Goal: Task Accomplishment & Management: Manage account settings

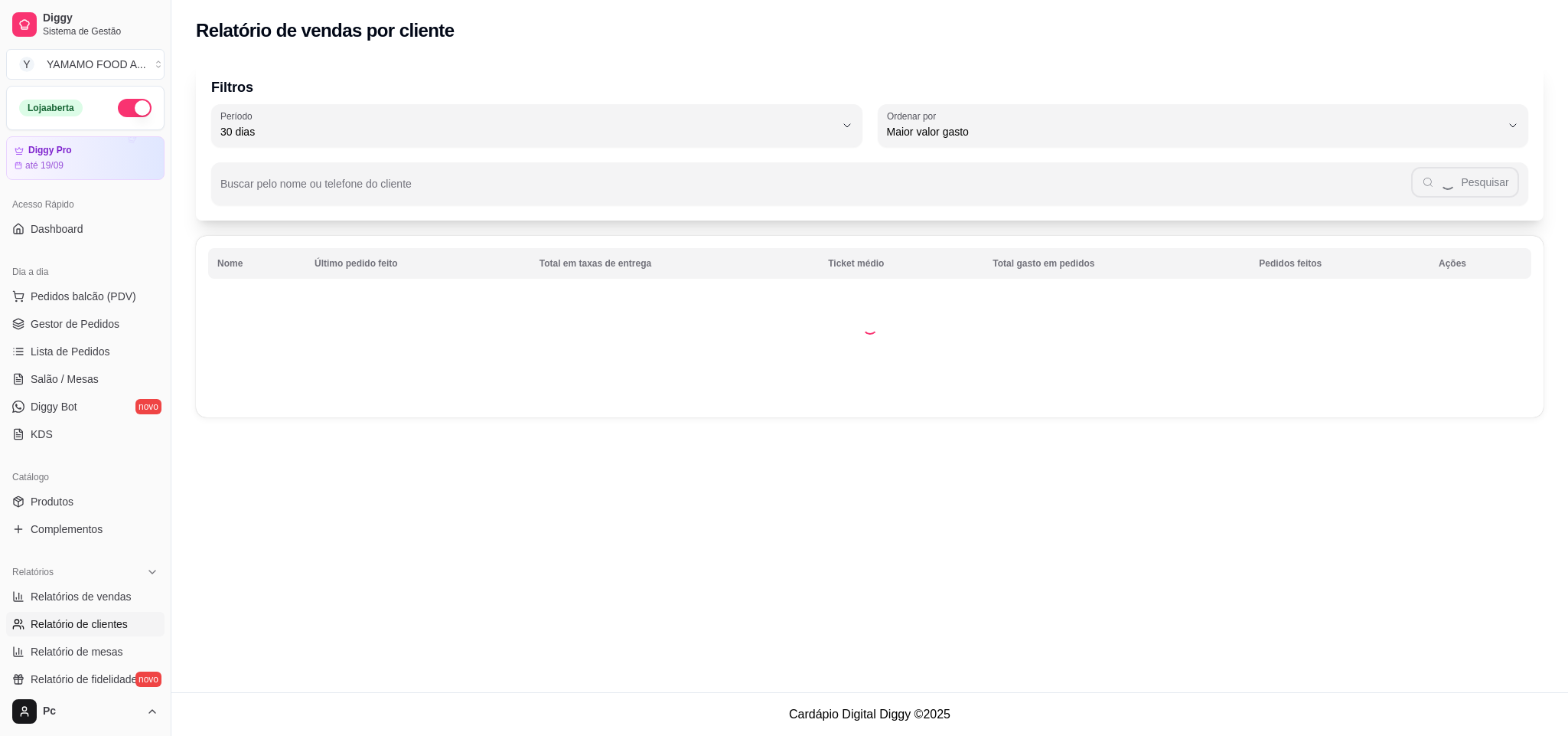
select select "30"
select select "HIGHEST_TOTAL_SPENT_WITH_ORDERS"
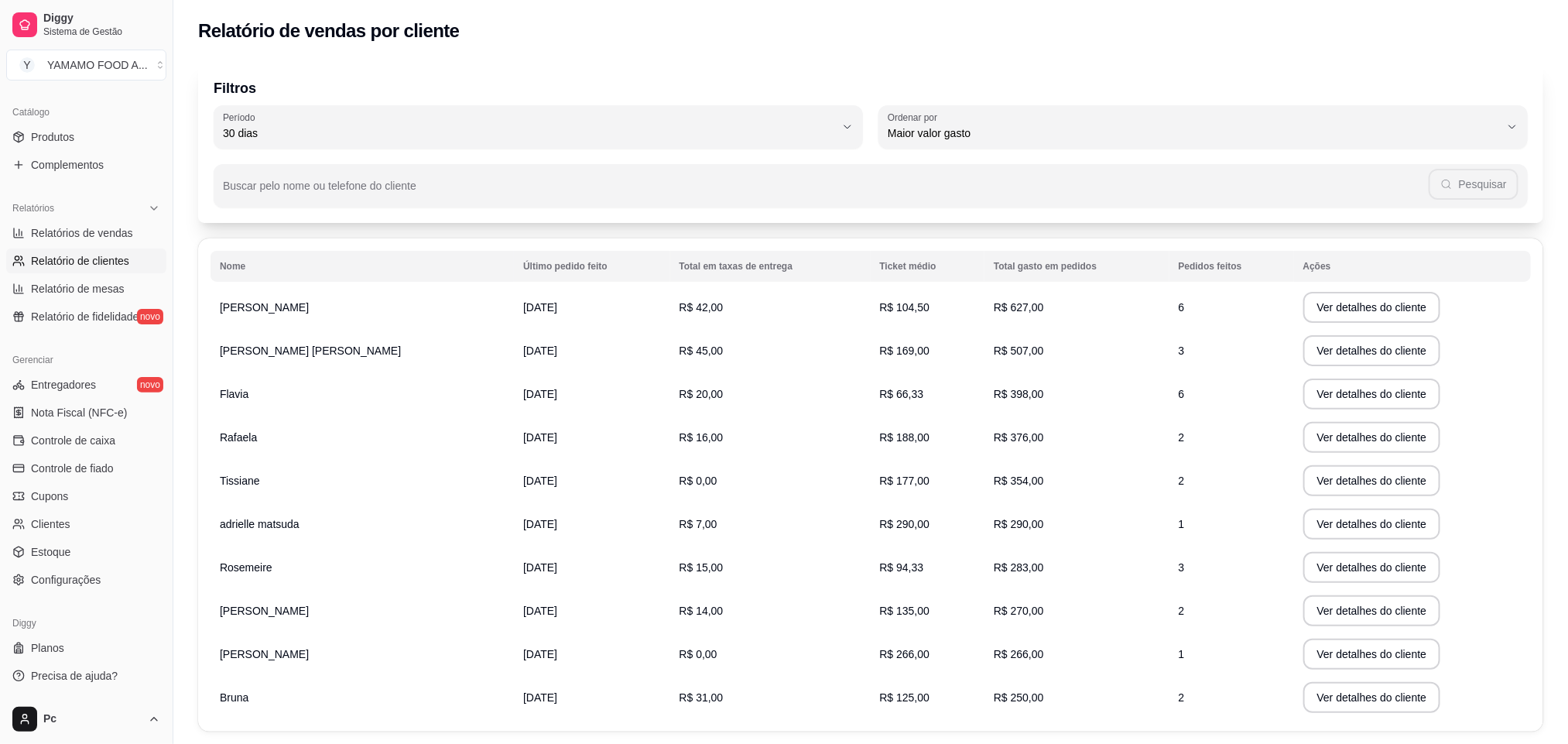
scroll to position [22, 0]
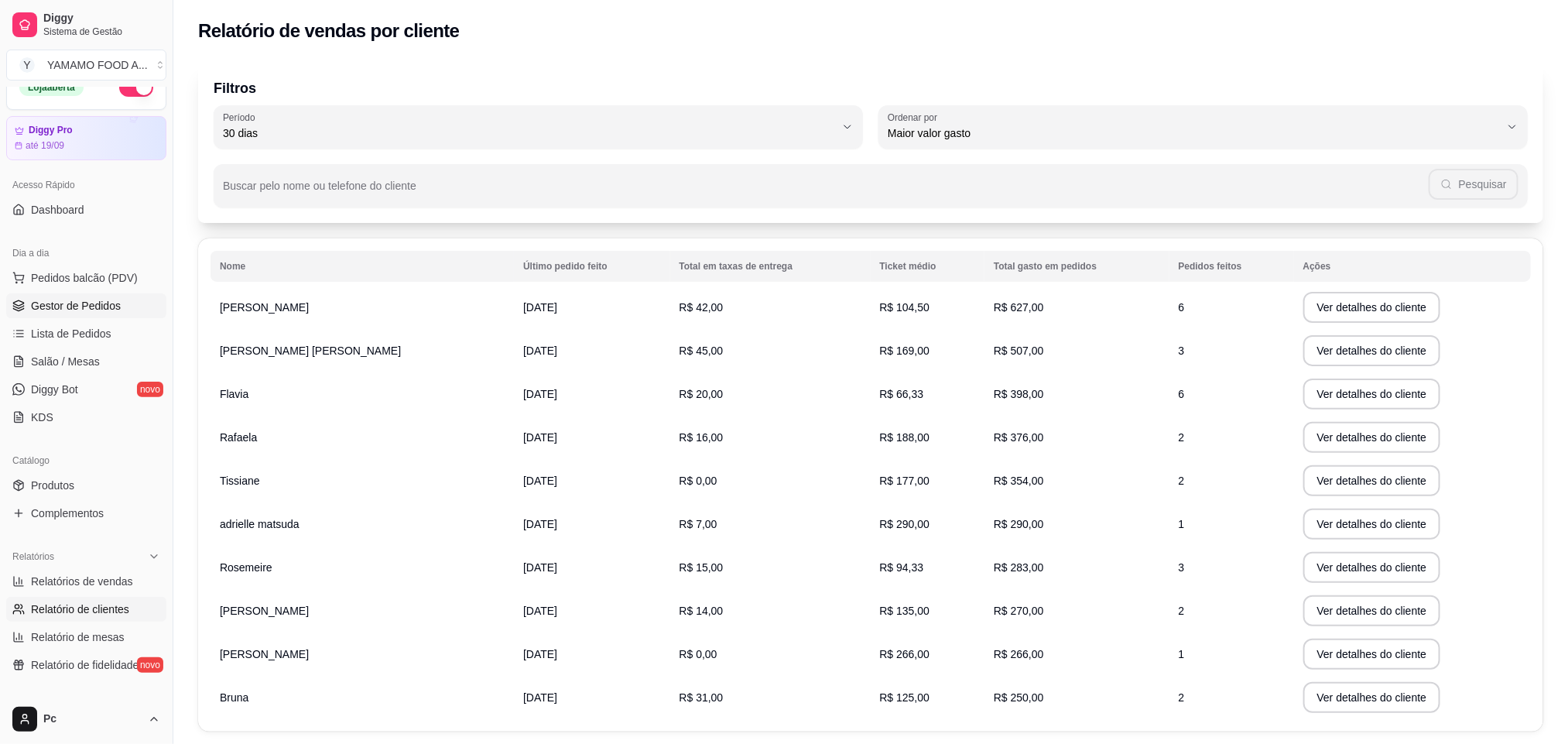
click at [94, 304] on span "Gestor de Pedidos" at bounding box center [76, 306] width 90 height 16
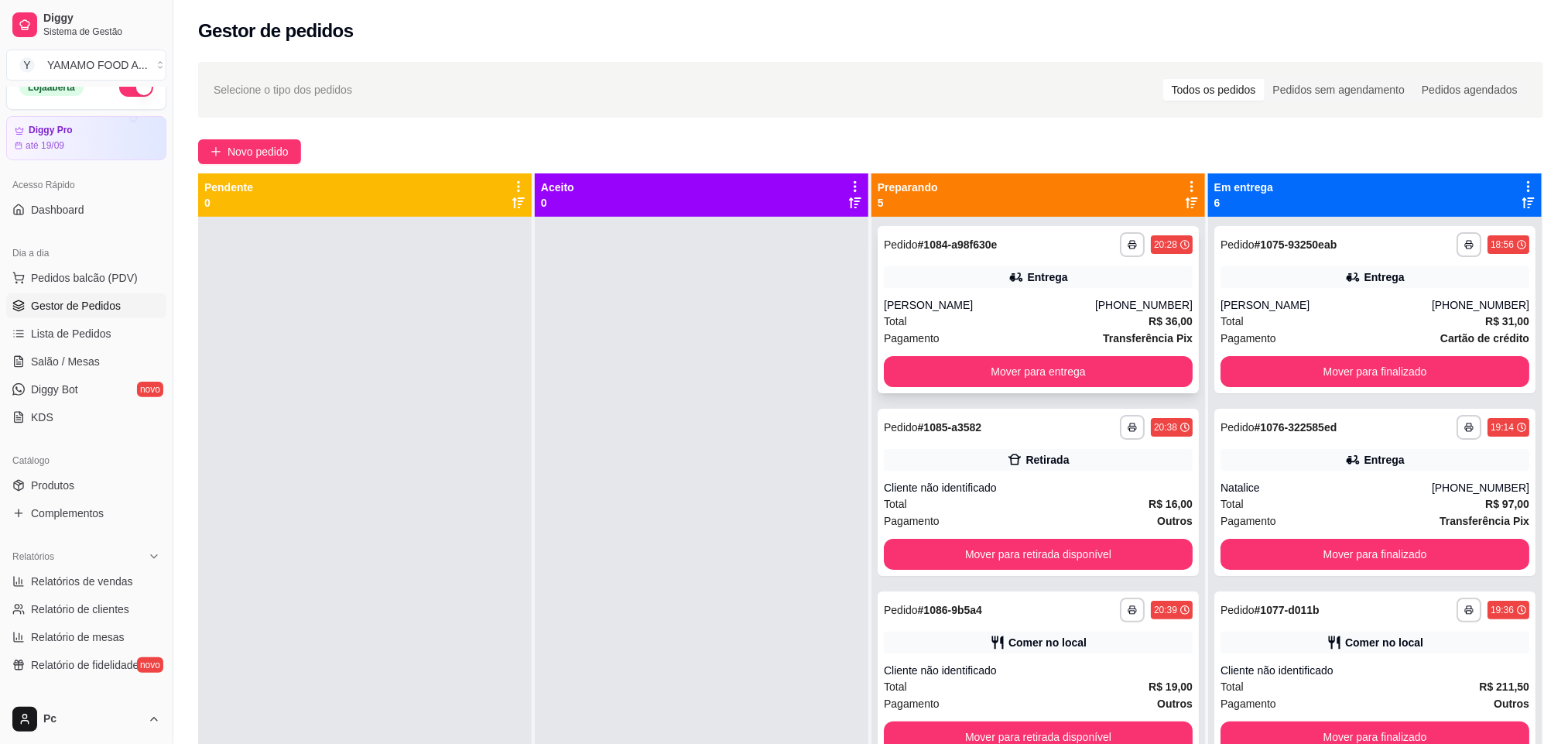
click at [1023, 297] on div "[PERSON_NAME]" at bounding box center [989, 305] width 211 height 16
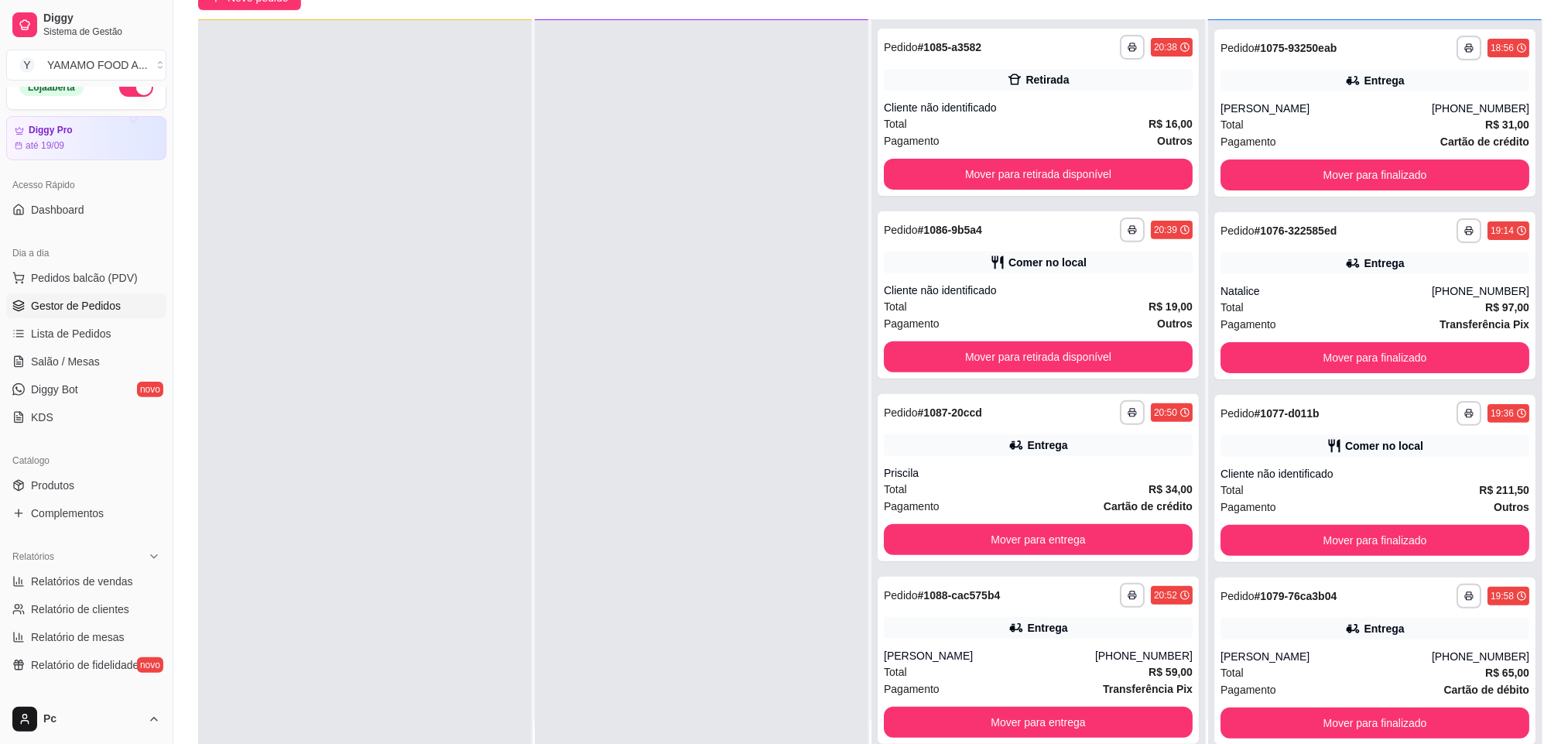
scroll to position [237, 0]
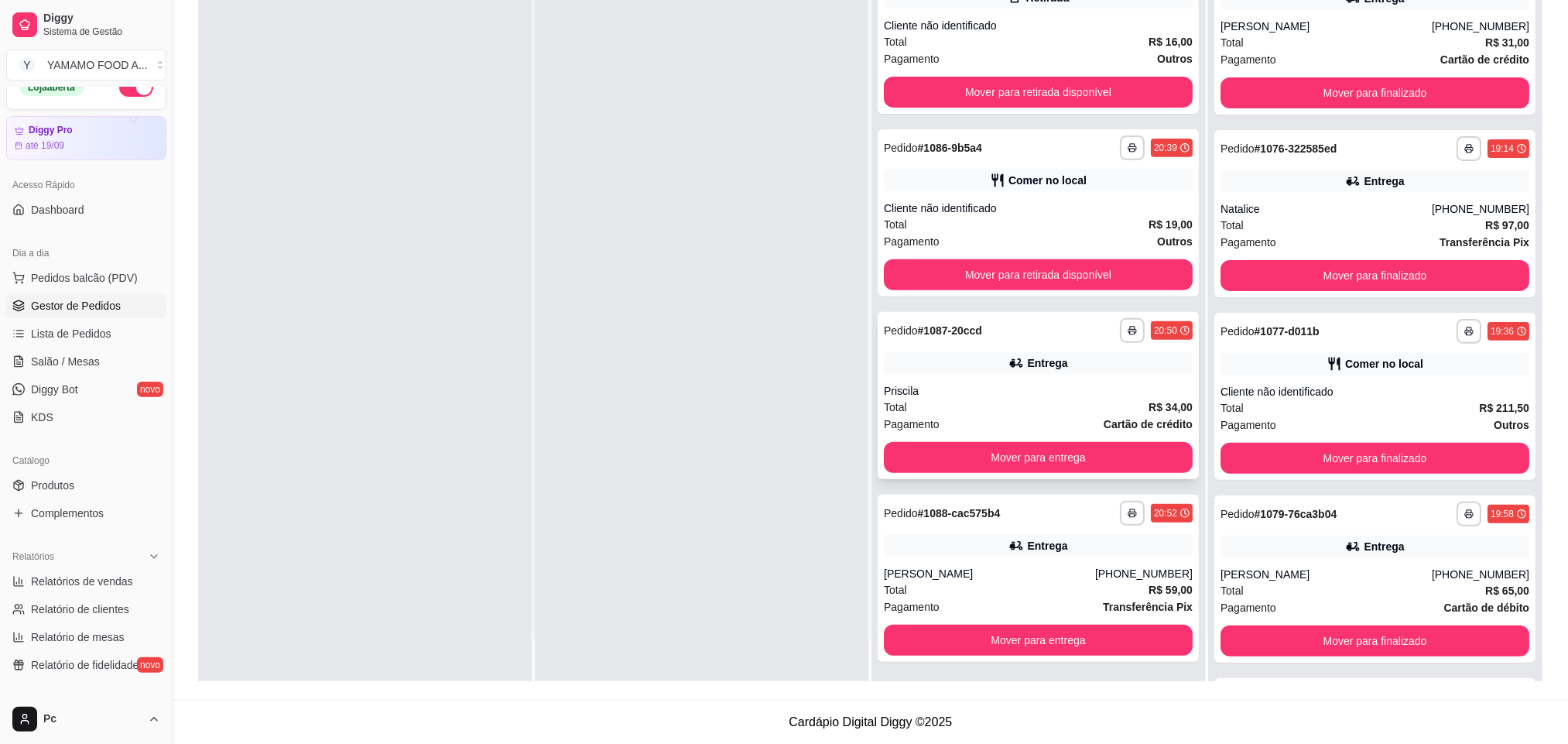
click at [960, 392] on div "Priscila" at bounding box center [1038, 391] width 309 height 16
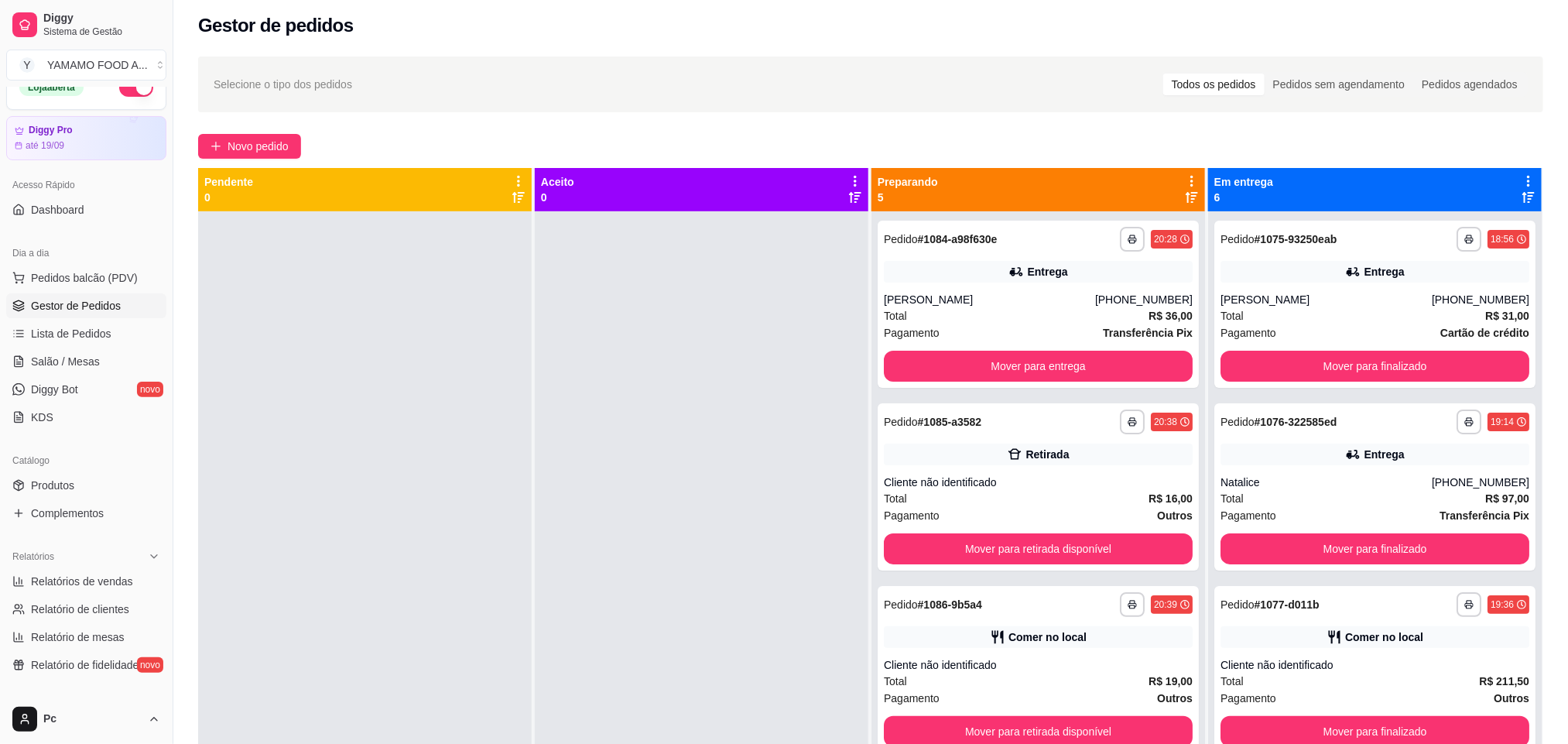
scroll to position [0, 0]
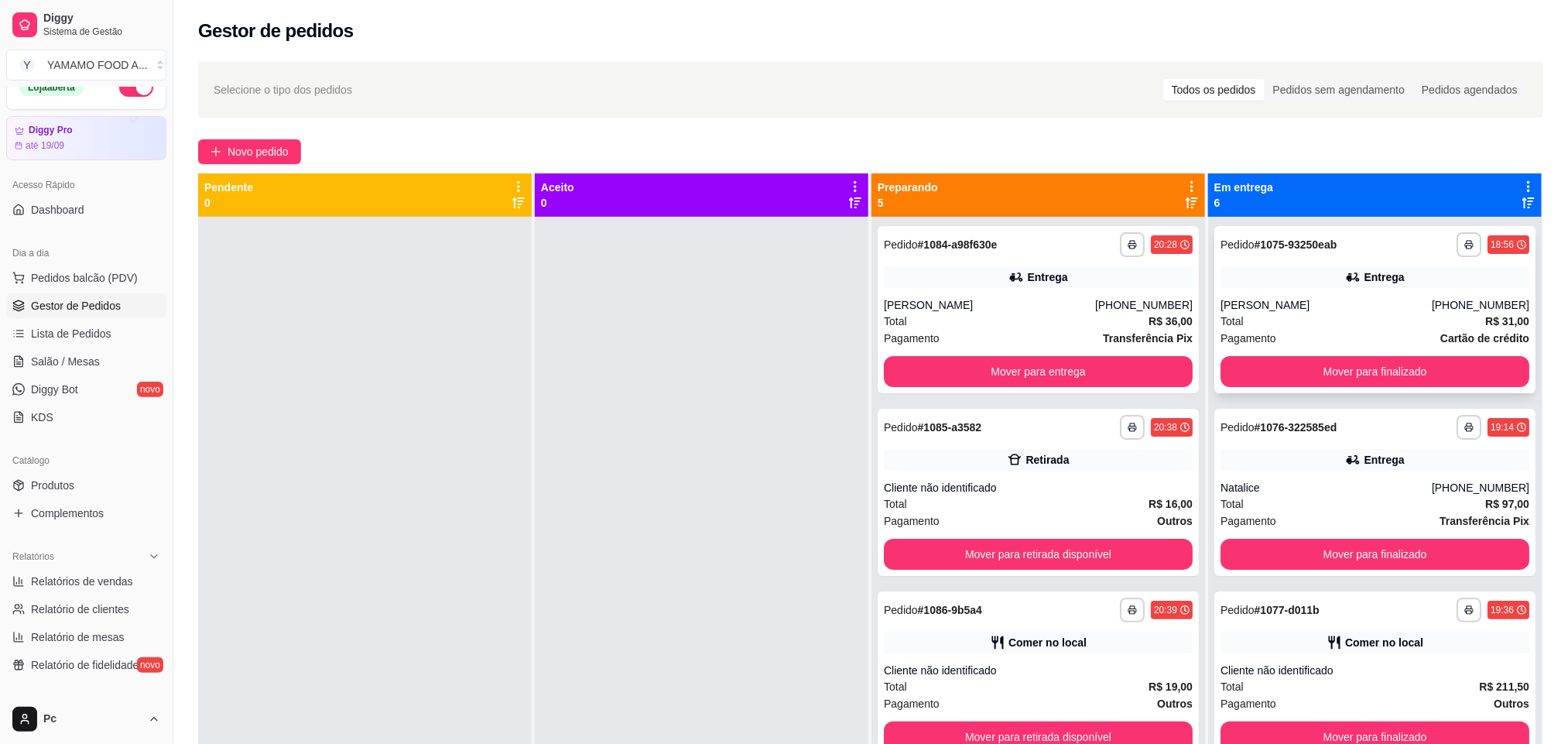
click at [1287, 318] on div "Total R$ 31,00" at bounding box center [1376, 321] width 309 height 17
click at [1294, 365] on button "Mover para finalizado" at bounding box center [1375, 372] width 300 height 30
click at [1336, 262] on div "**********" at bounding box center [1375, 310] width 322 height 167
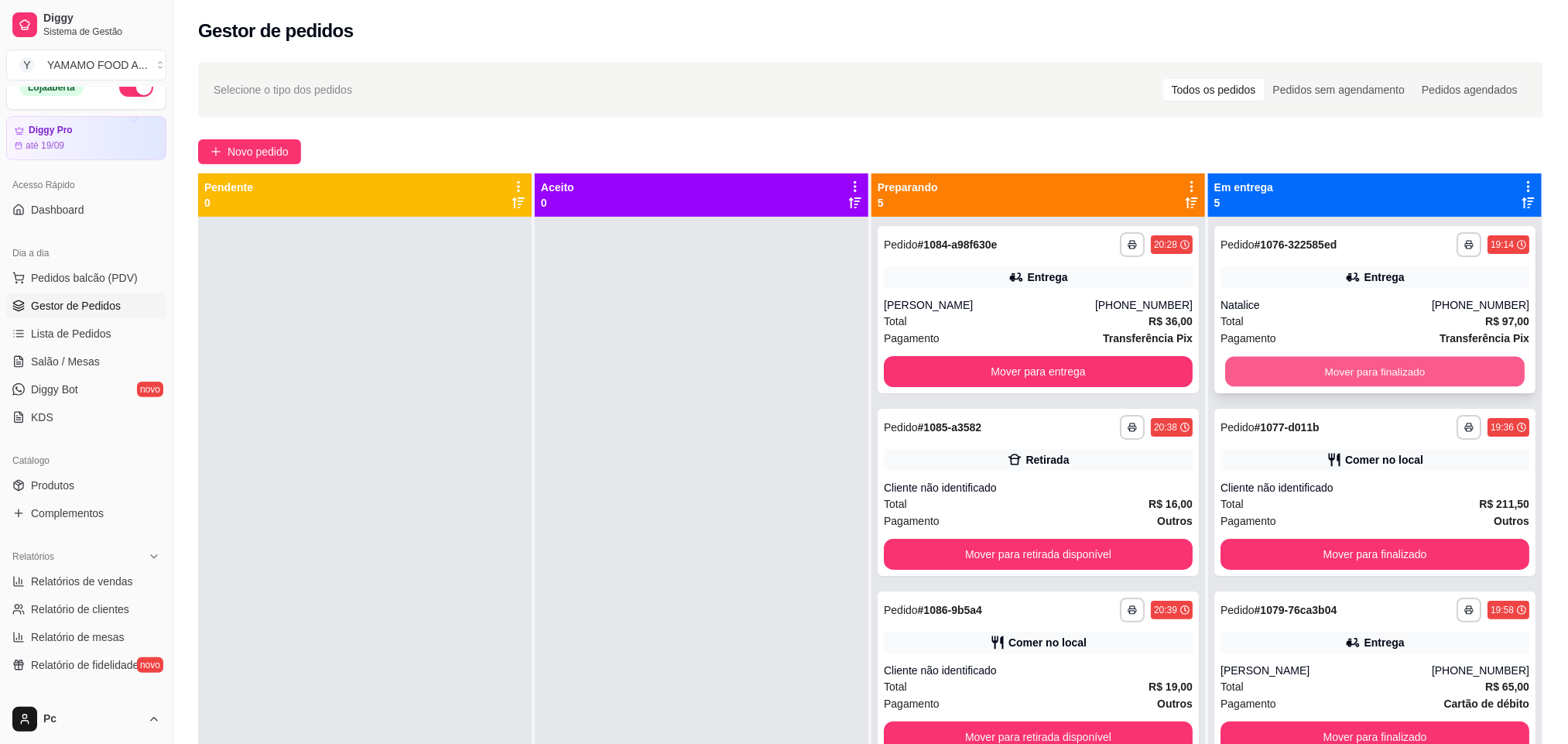
click at [1336, 376] on button "Mover para finalizado" at bounding box center [1375, 372] width 300 height 30
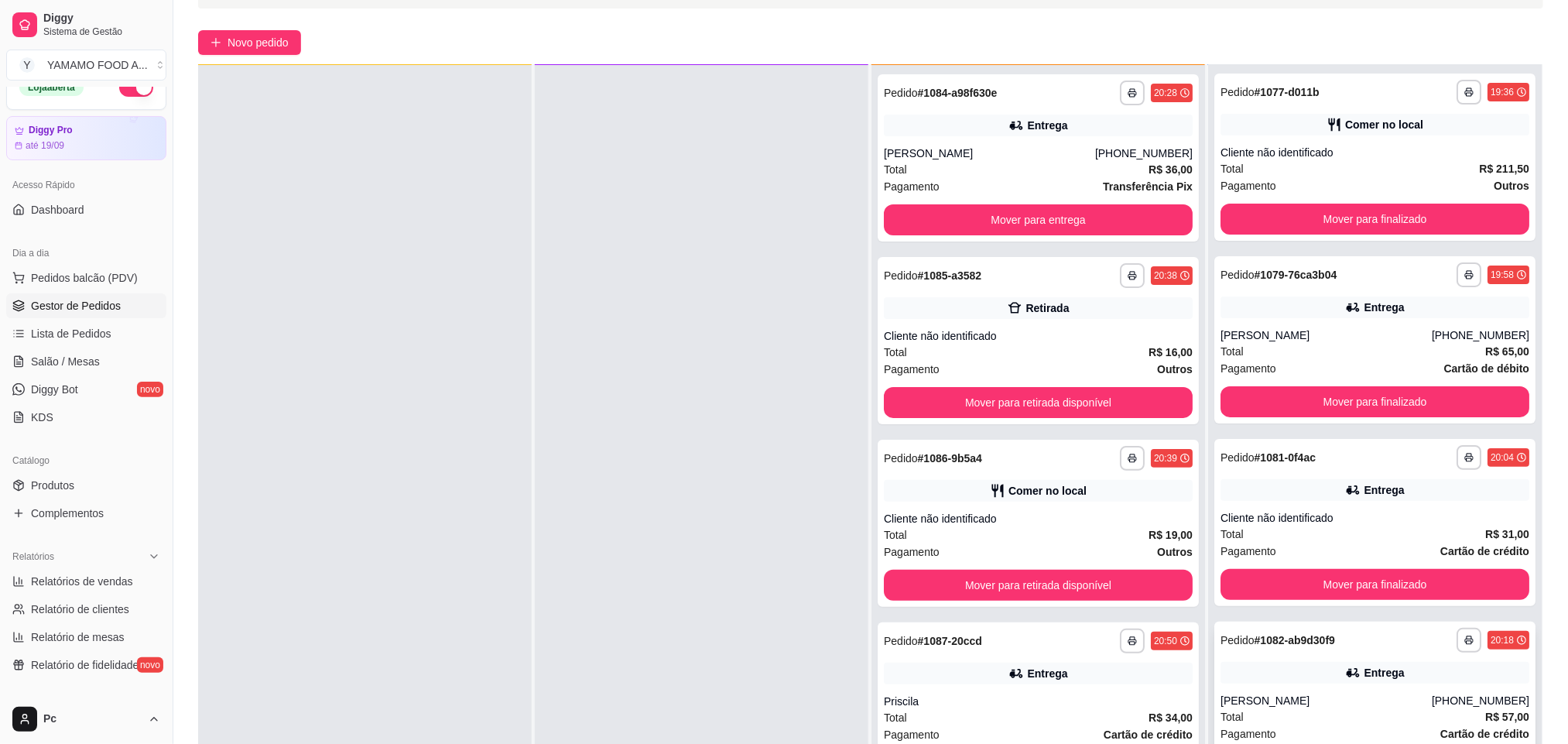
scroll to position [237, 0]
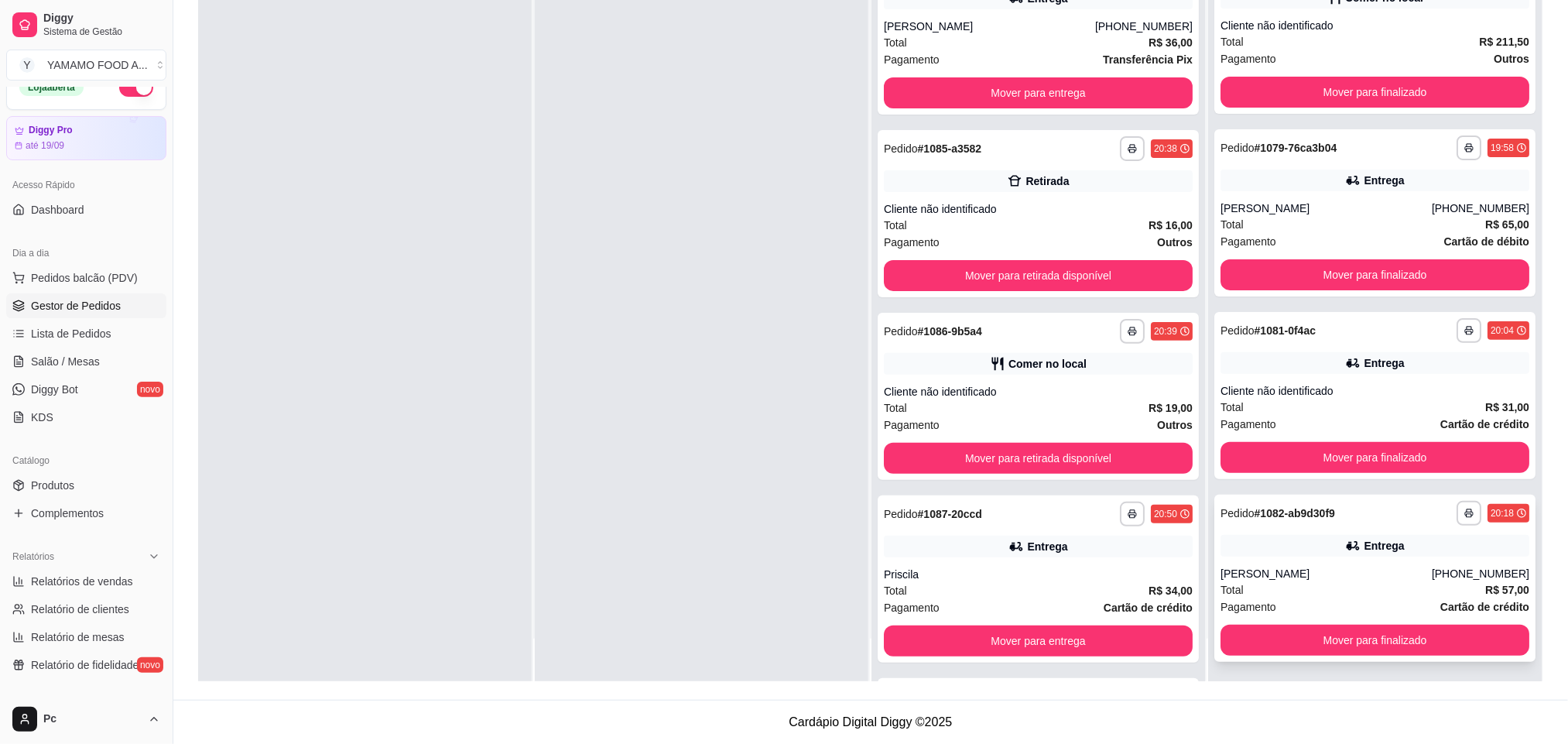
click at [1308, 518] on strong "# 1082-ab9d30f9" at bounding box center [1295, 513] width 81 height 12
click at [1311, 319] on div "**********" at bounding box center [1376, 330] width 309 height 25
click at [1336, 458] on button "Mover para finalizado" at bounding box center [1376, 457] width 309 height 31
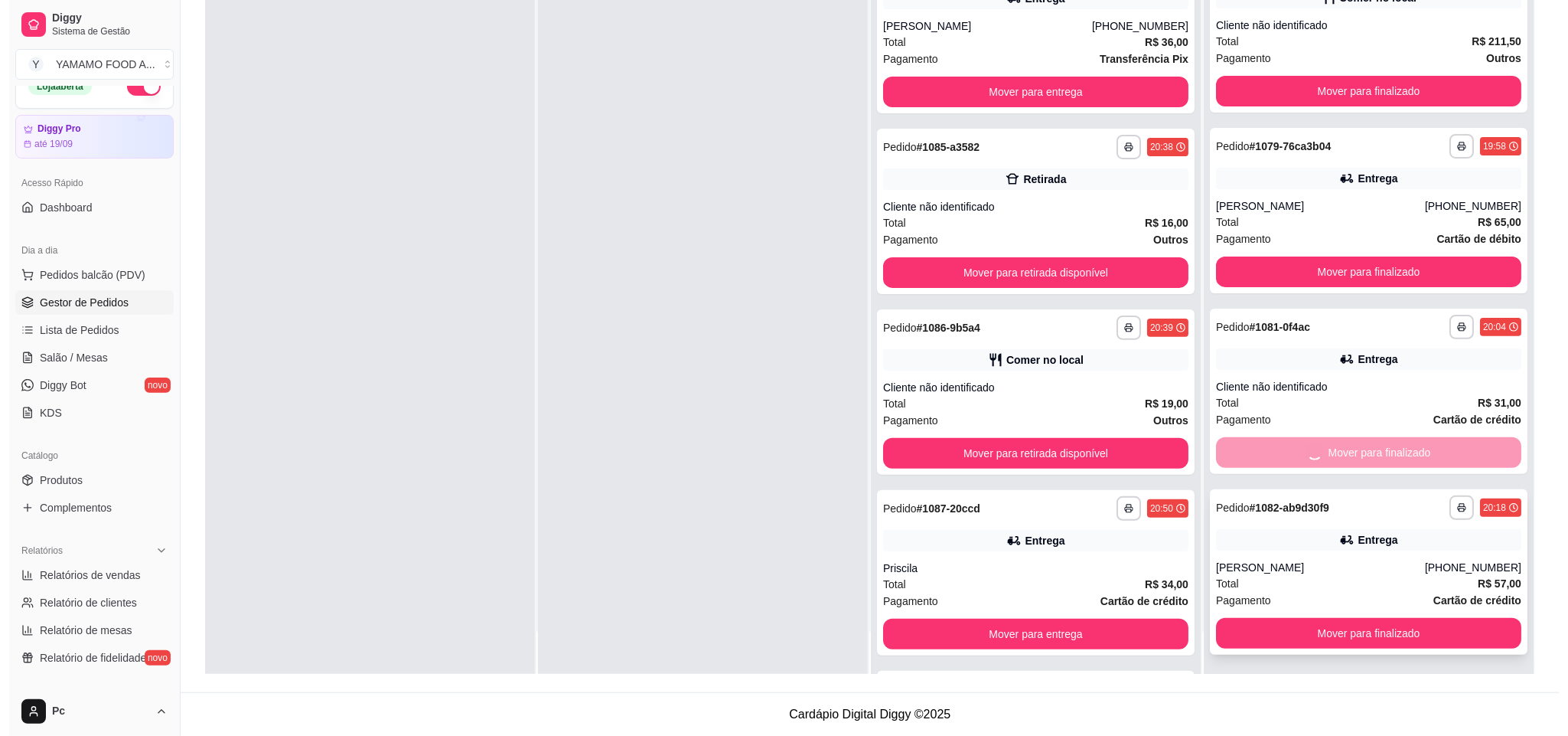
scroll to position [0, 0]
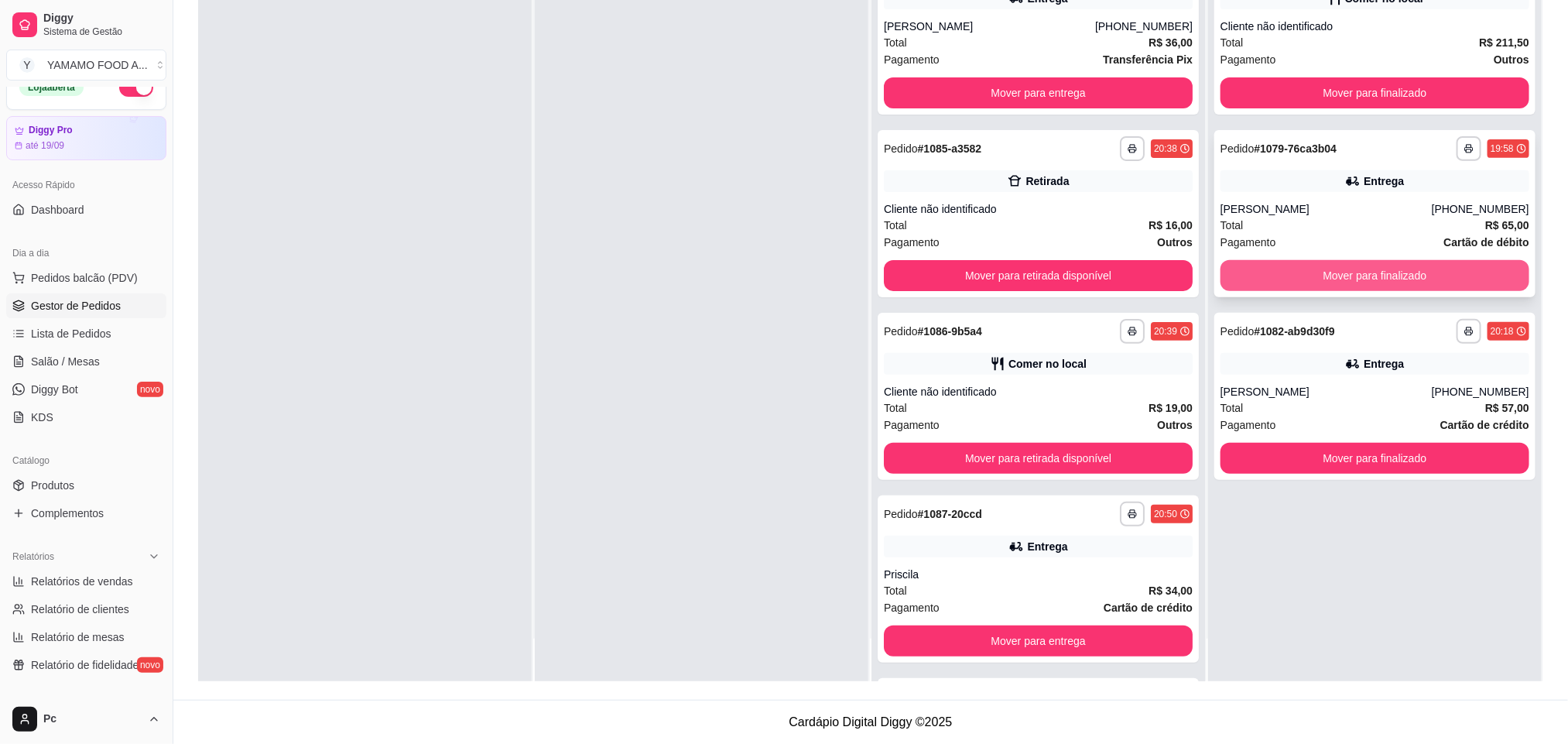
click at [1326, 218] on div "Total R$ 65,00" at bounding box center [1376, 225] width 309 height 17
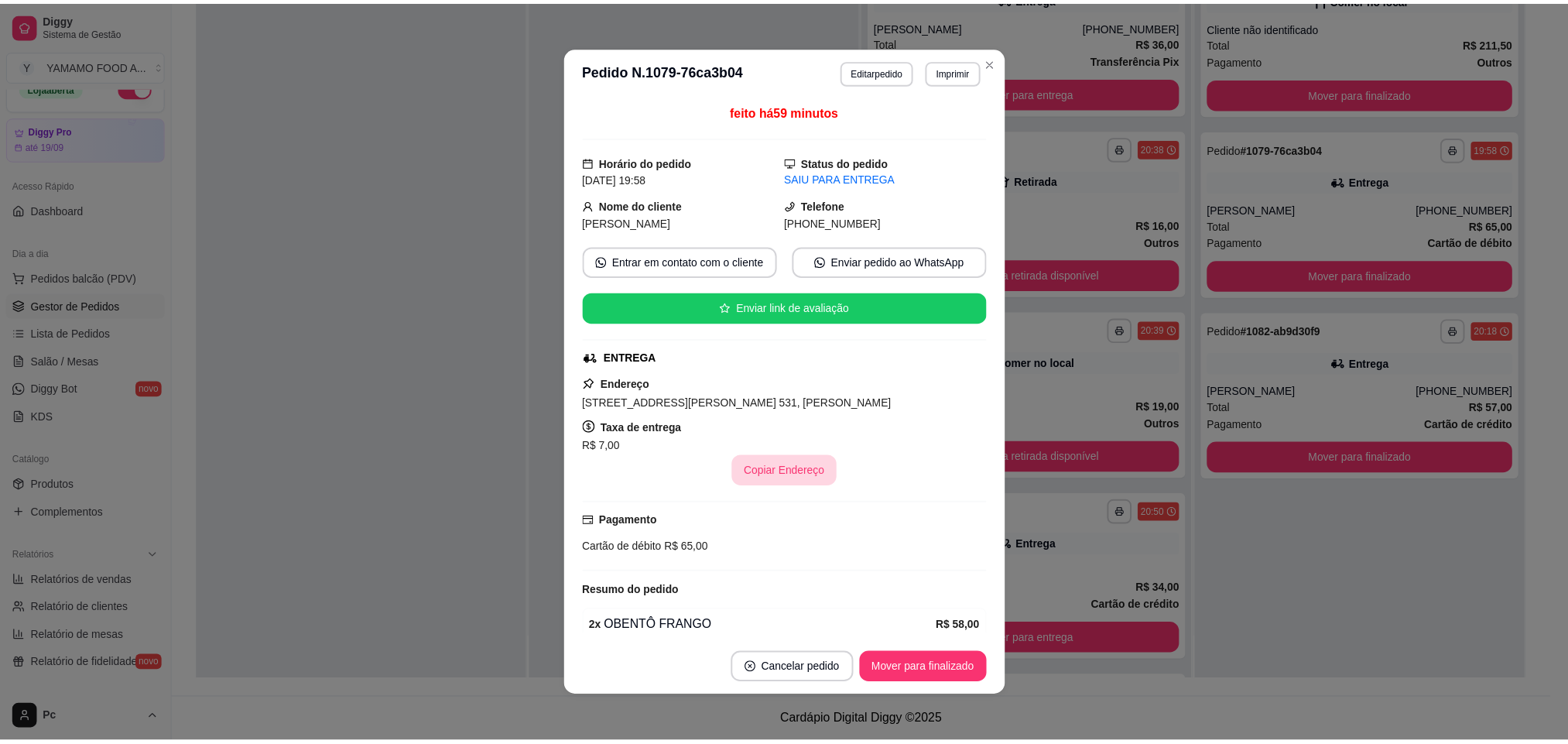
scroll to position [75, 0]
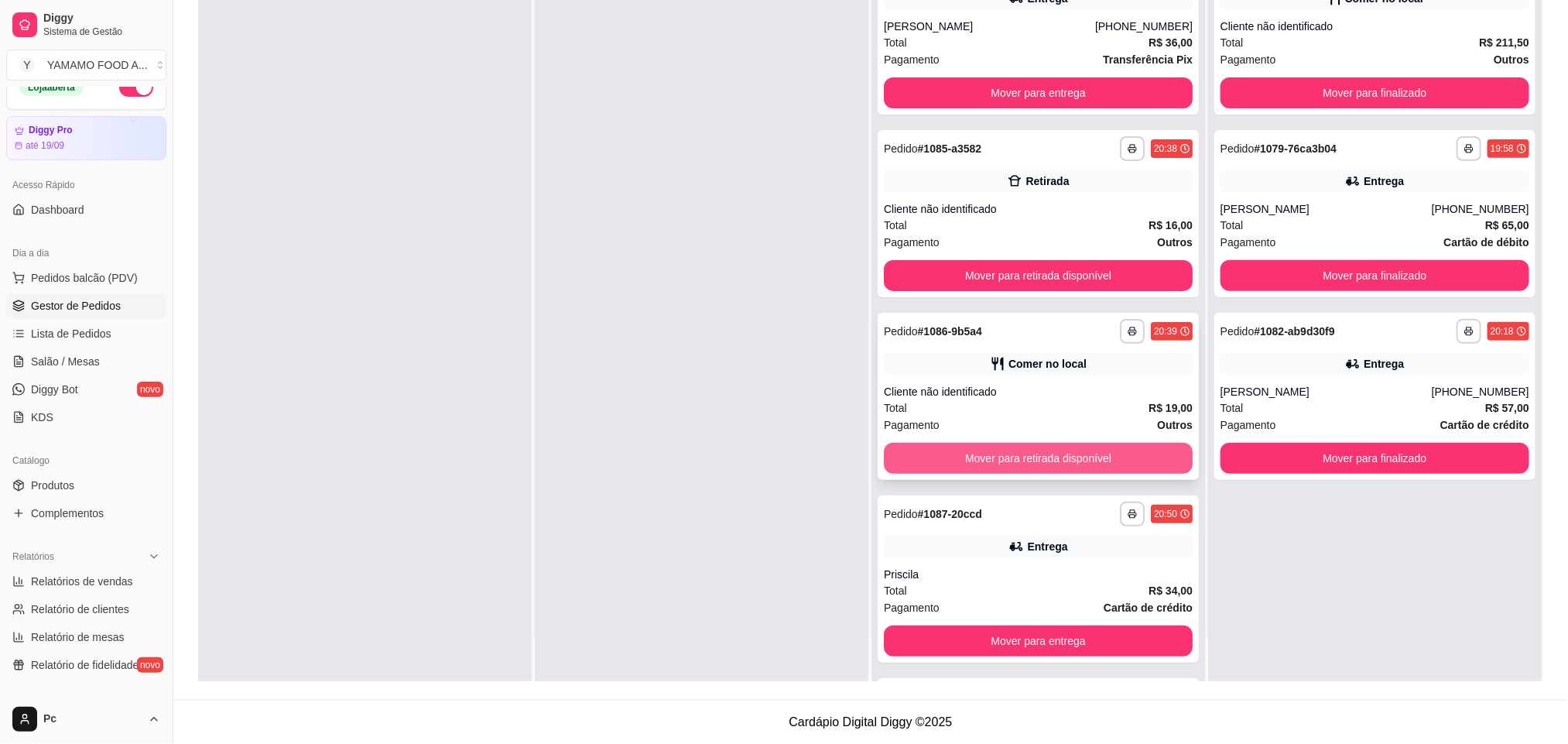
click at [1029, 460] on button "Mover para retirada disponível" at bounding box center [1038, 458] width 309 height 31
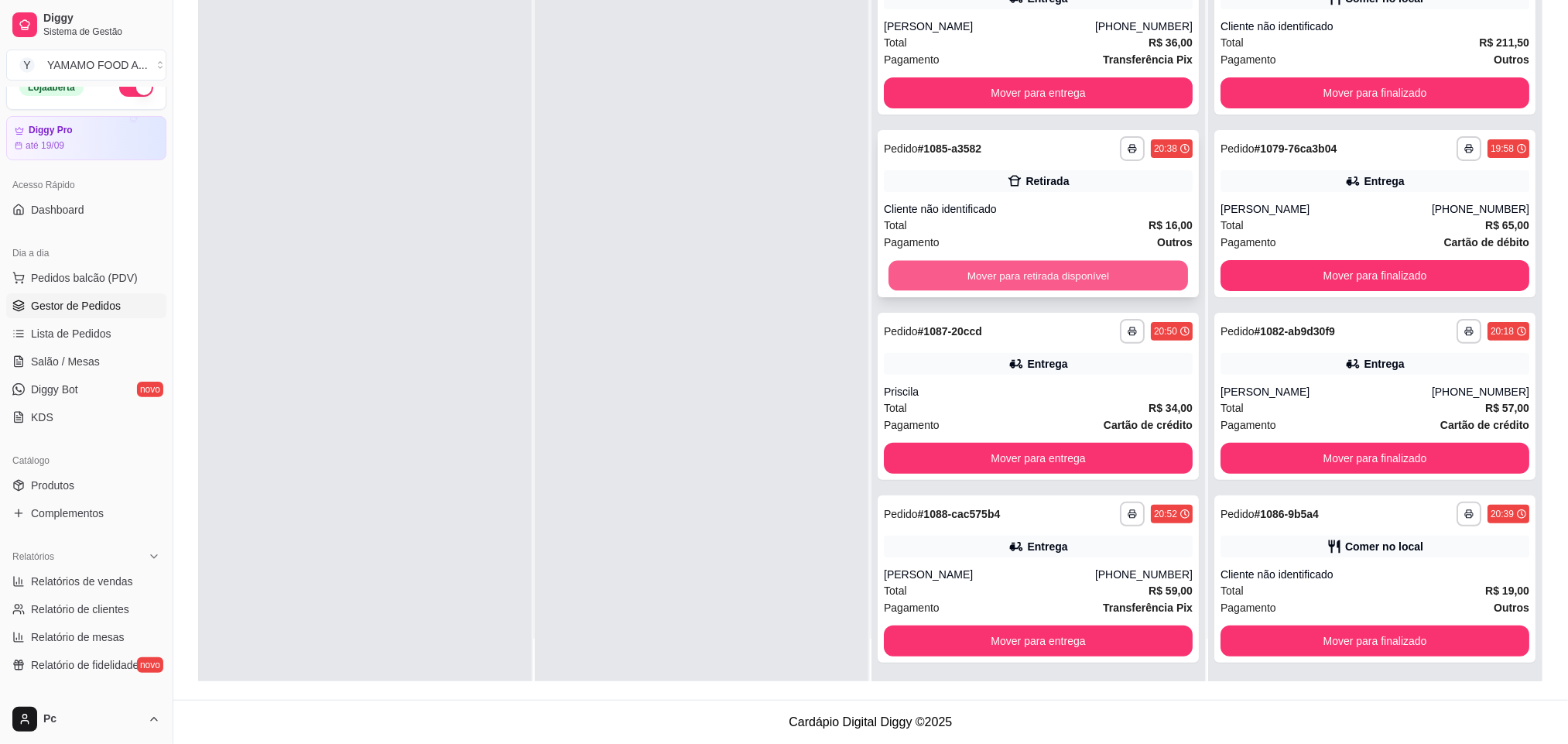
click at [1110, 276] on button "Mover para retirada disponível" at bounding box center [1038, 276] width 300 height 30
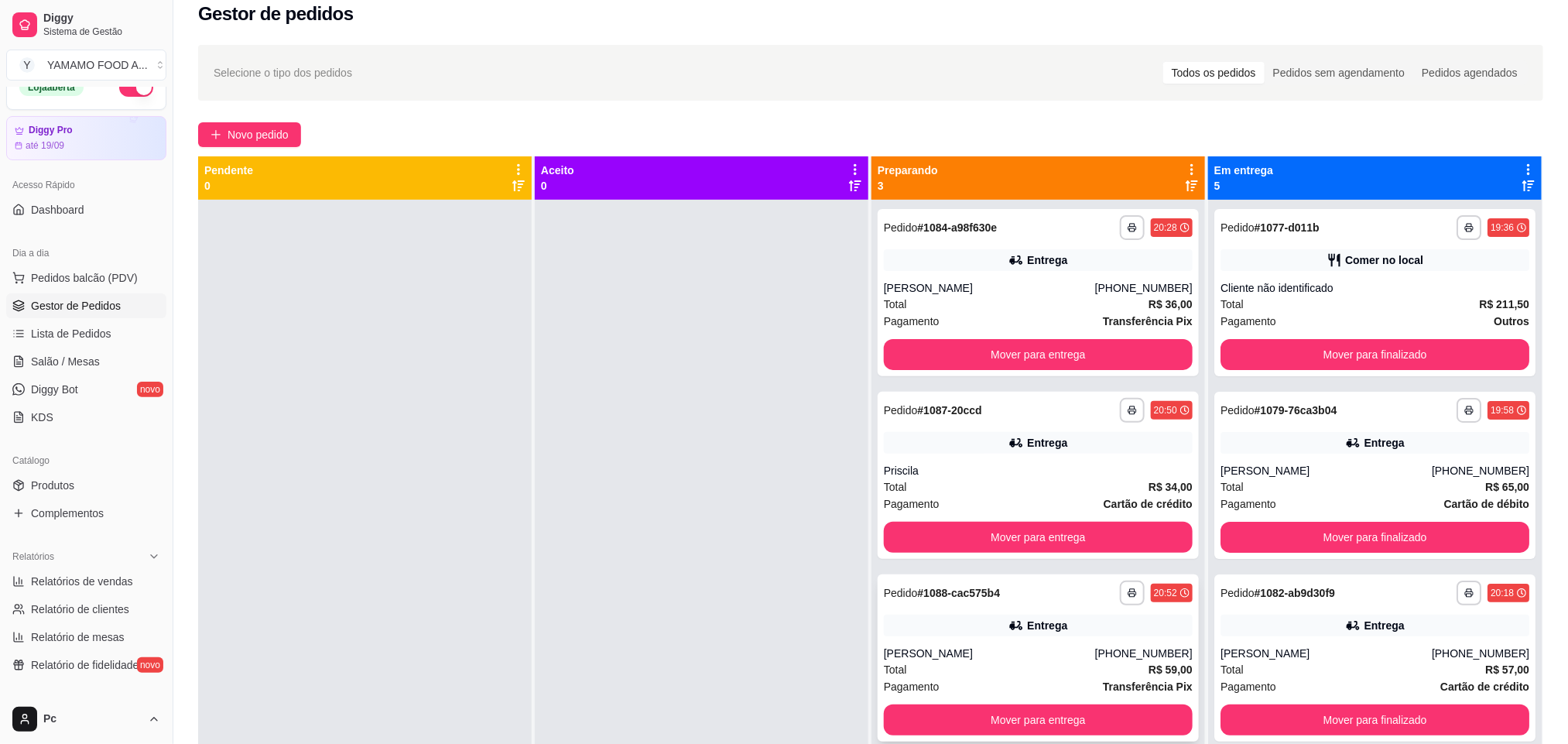
scroll to position [0, 0]
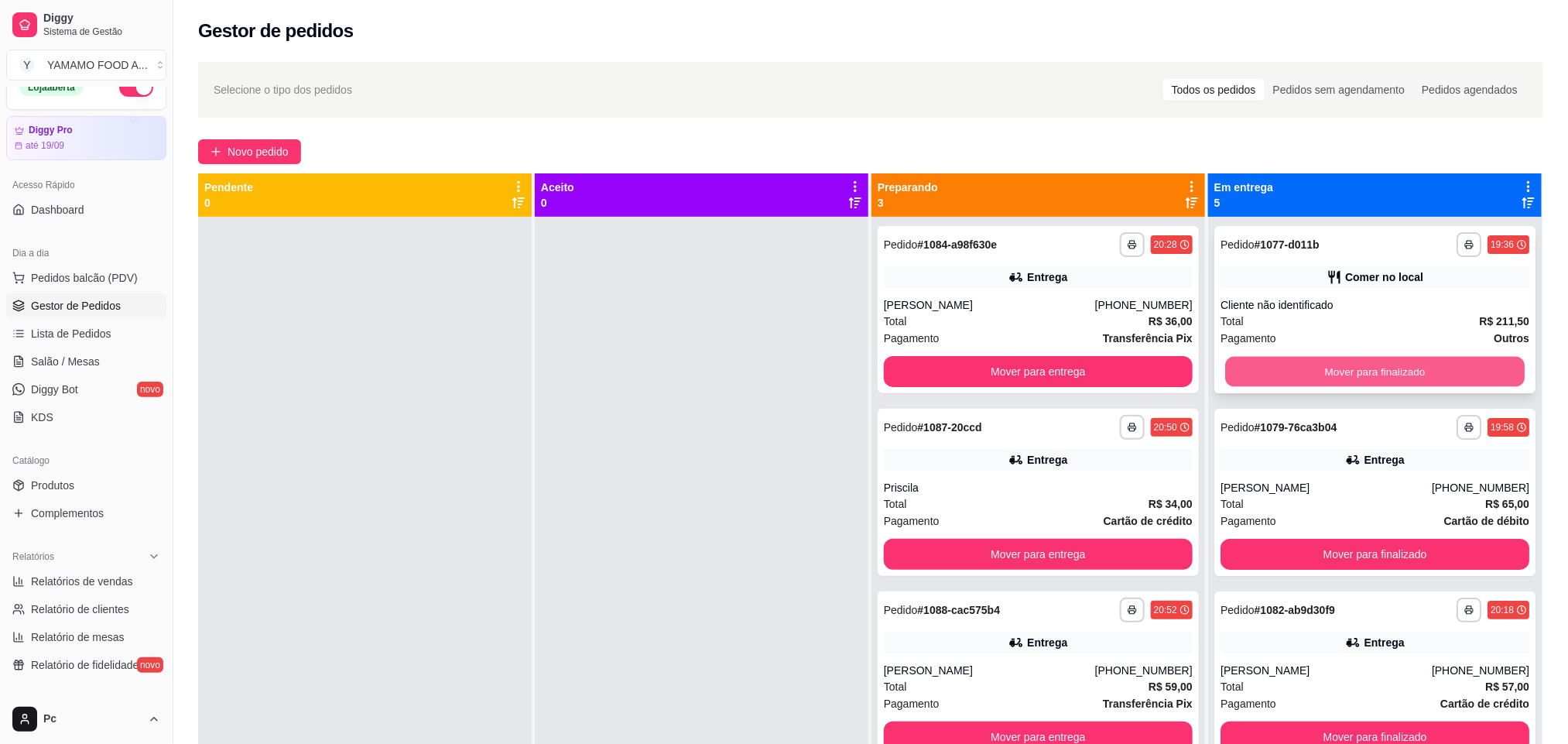
click at [1332, 383] on button "Mover para finalizado" at bounding box center [1375, 372] width 300 height 30
click at [1332, 383] on button "Mover para finalizado" at bounding box center [1376, 371] width 309 height 31
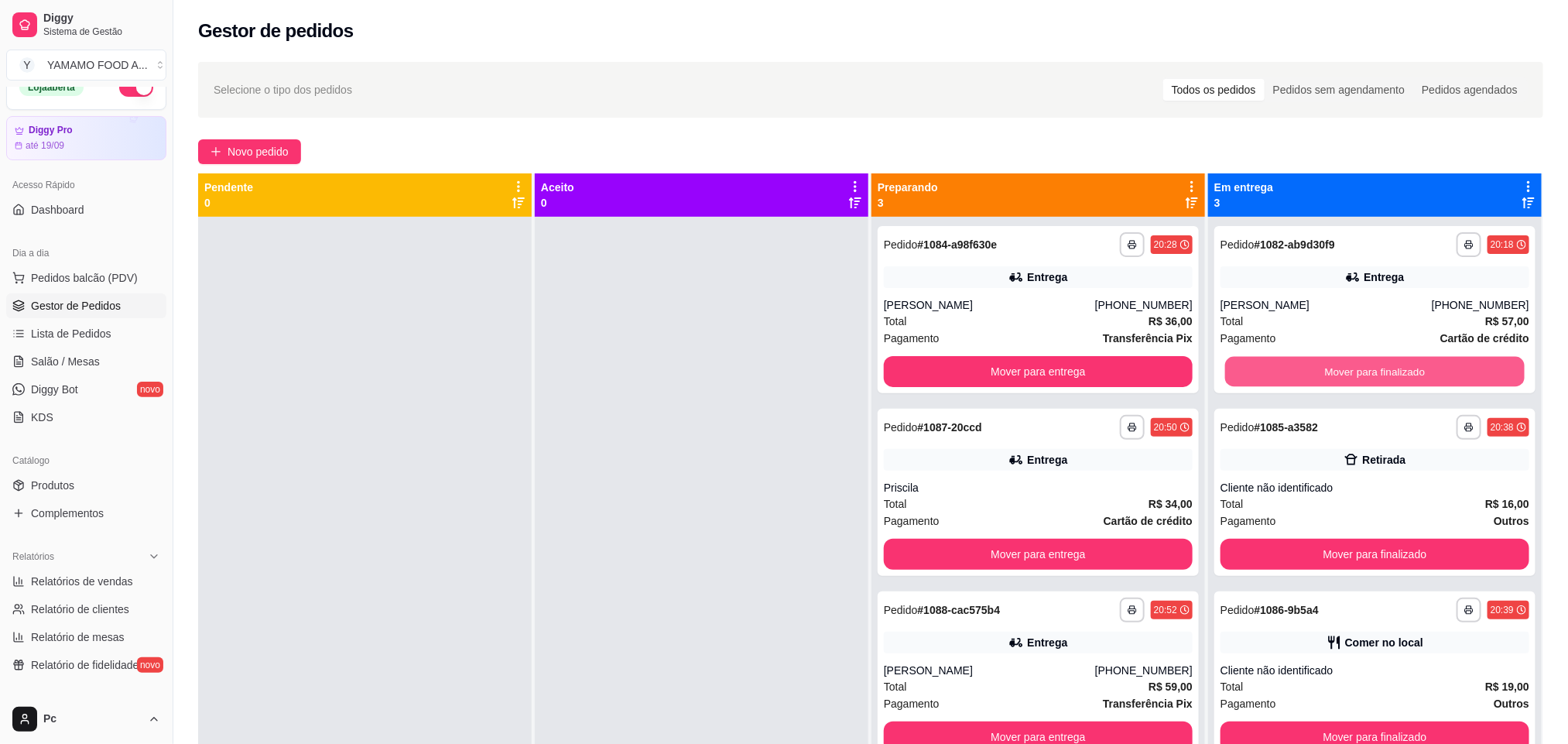
click at [1332, 383] on button "Mover para finalizado" at bounding box center [1375, 372] width 300 height 30
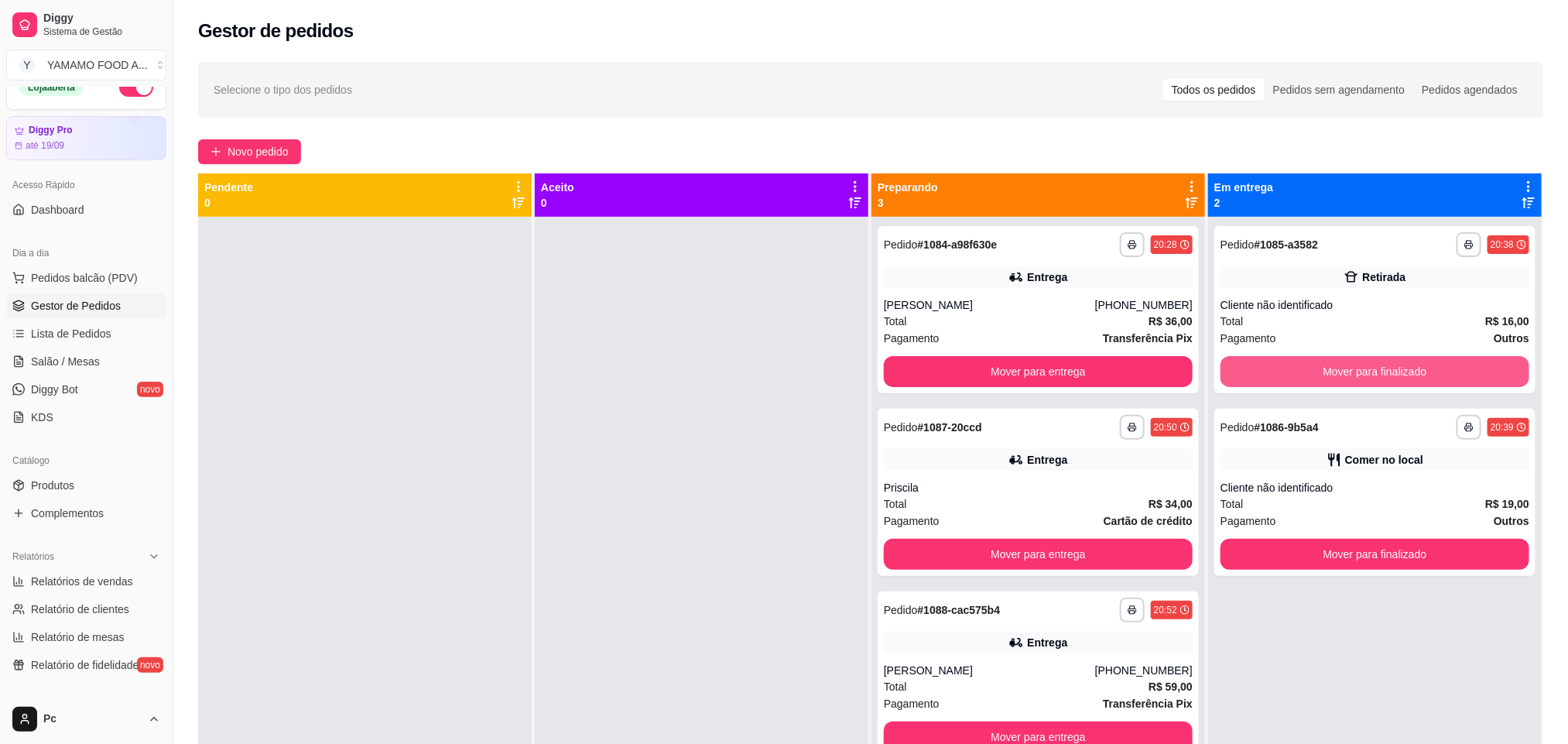
click at [1332, 383] on button "Mover para finalizado" at bounding box center [1376, 371] width 309 height 31
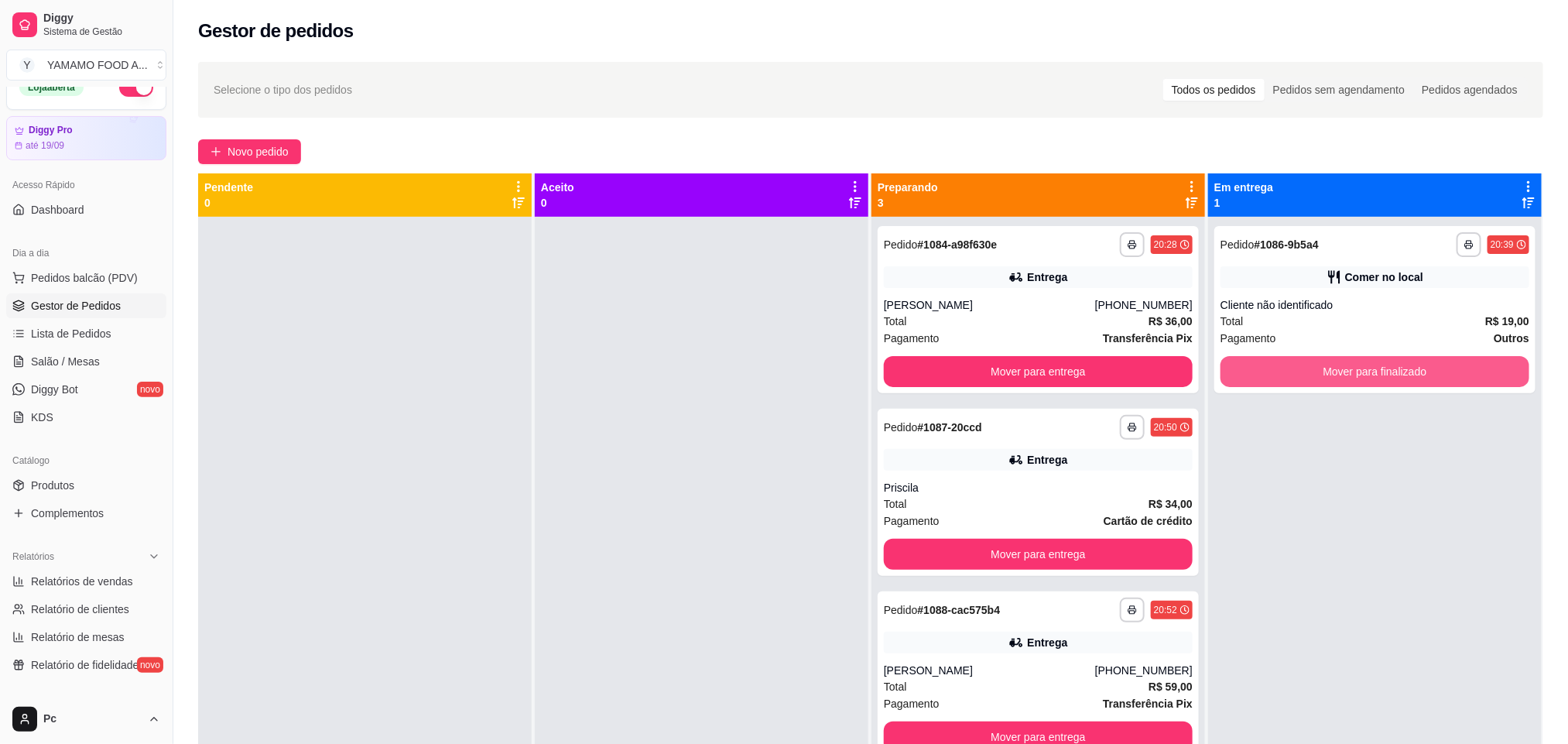
click at [1332, 383] on button "Mover para finalizado" at bounding box center [1376, 371] width 309 height 31
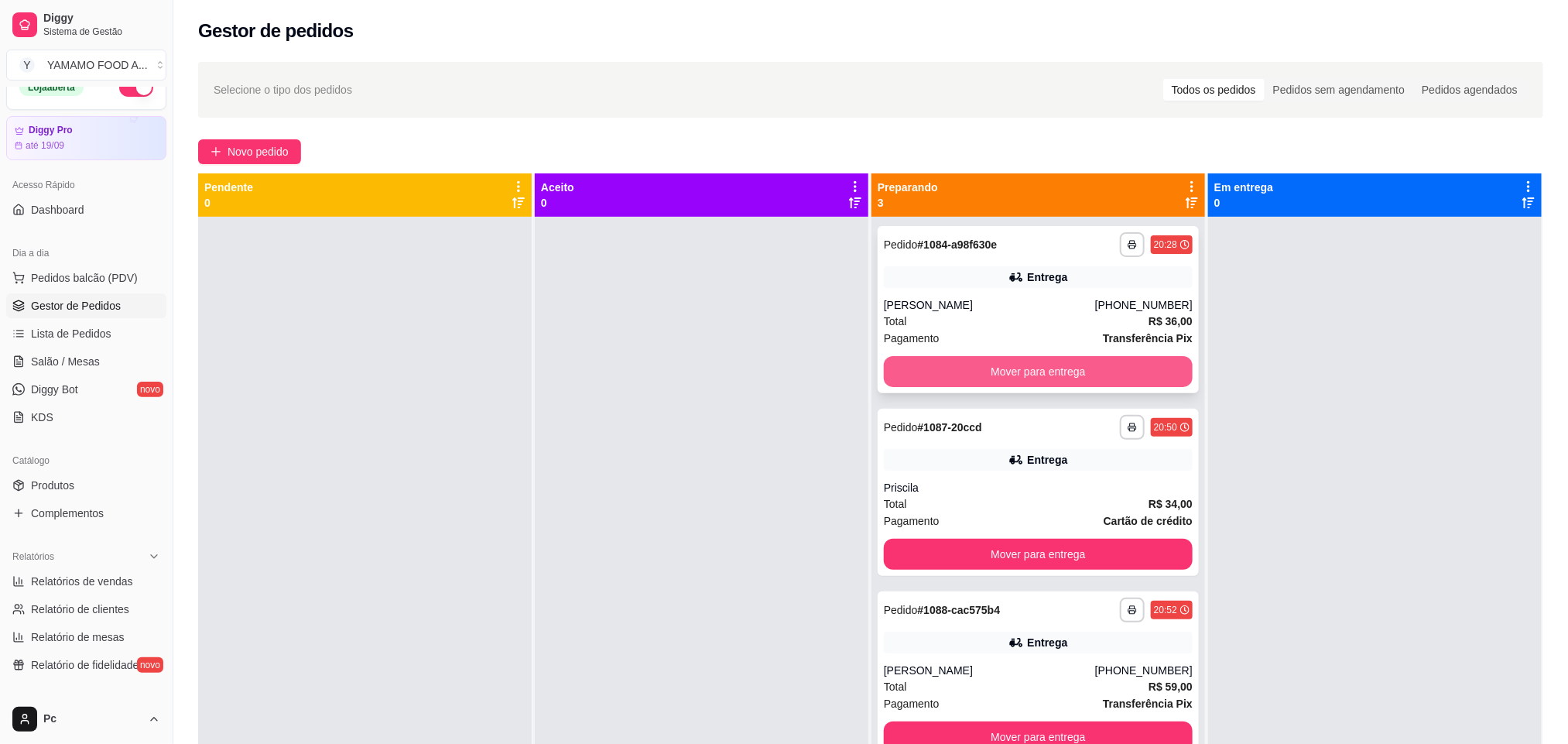
click at [1142, 363] on button "Mover para entrega" at bounding box center [1038, 371] width 309 height 31
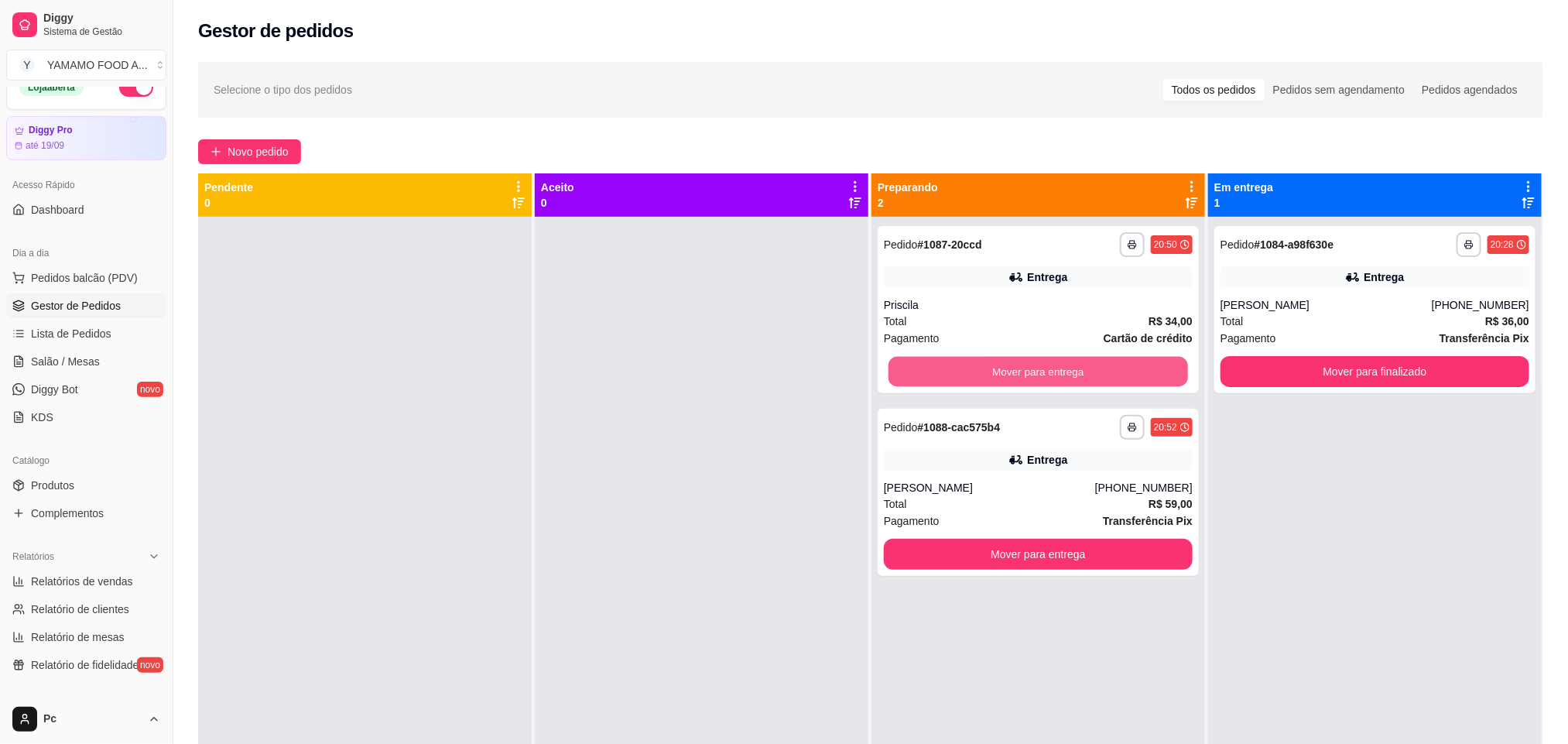
click at [1152, 370] on button "Mover para entrega" at bounding box center [1038, 372] width 300 height 30
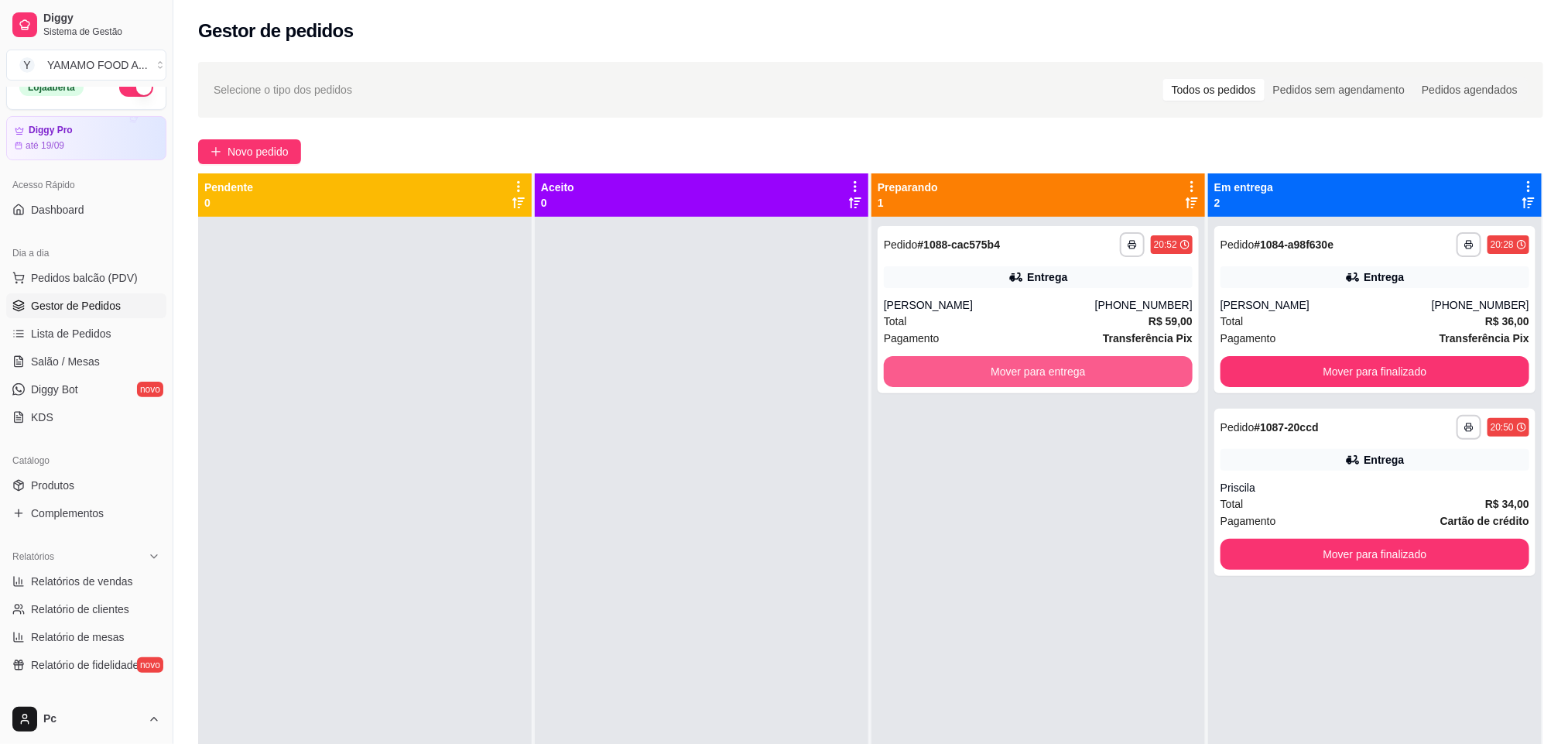
click at [1152, 370] on button "Mover para entrega" at bounding box center [1038, 371] width 309 height 31
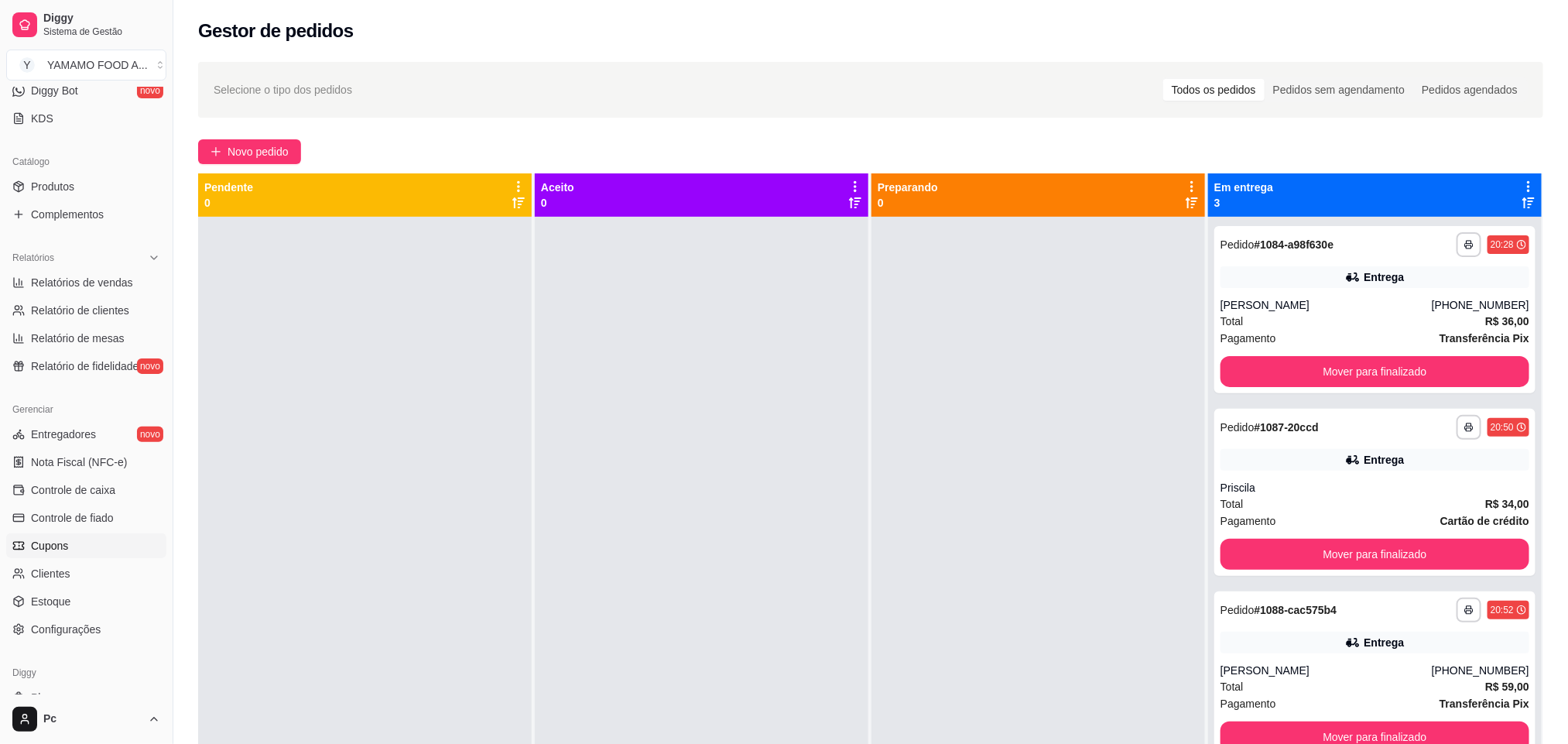
scroll to position [370, 0]
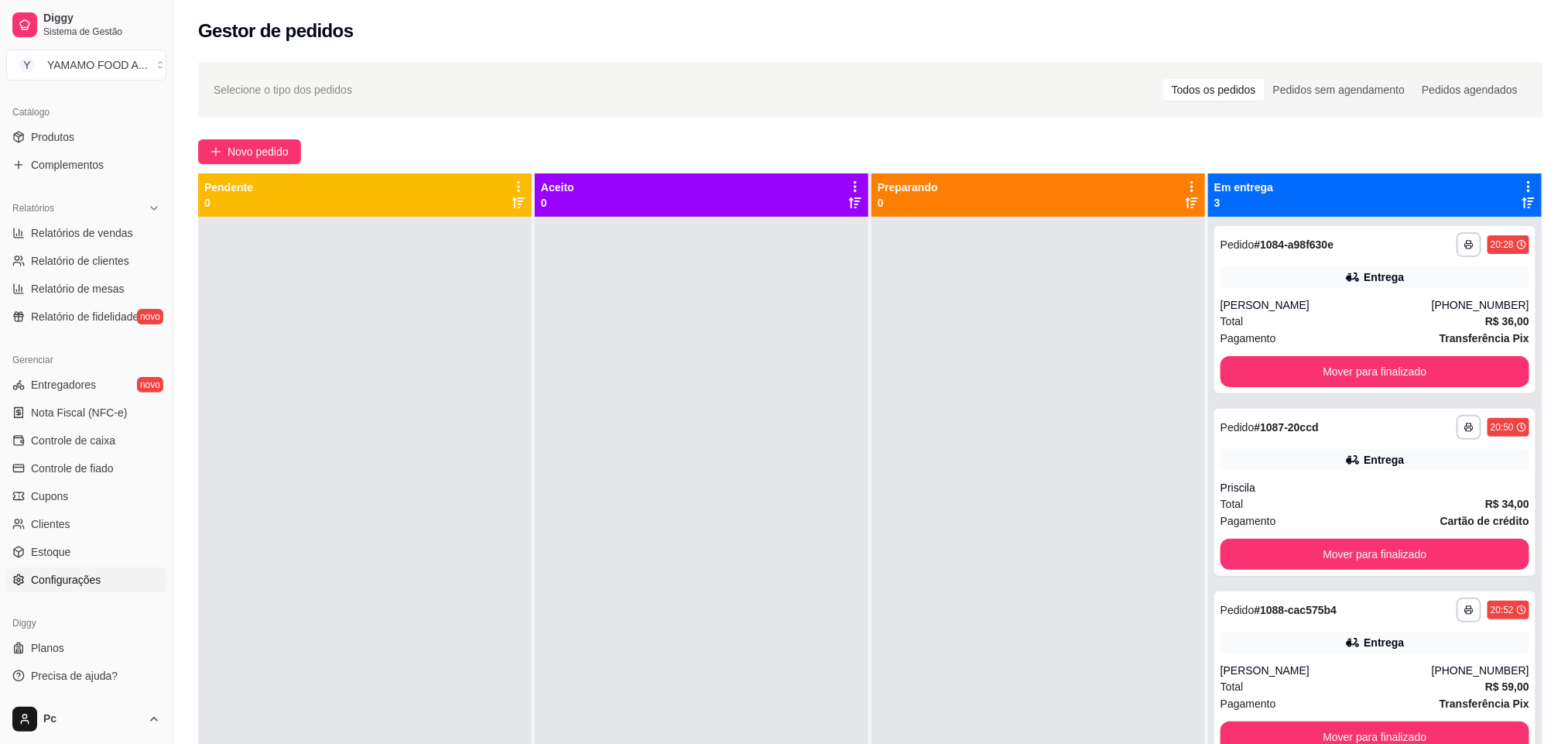
click at [82, 574] on span "Configurações" at bounding box center [66, 580] width 70 height 16
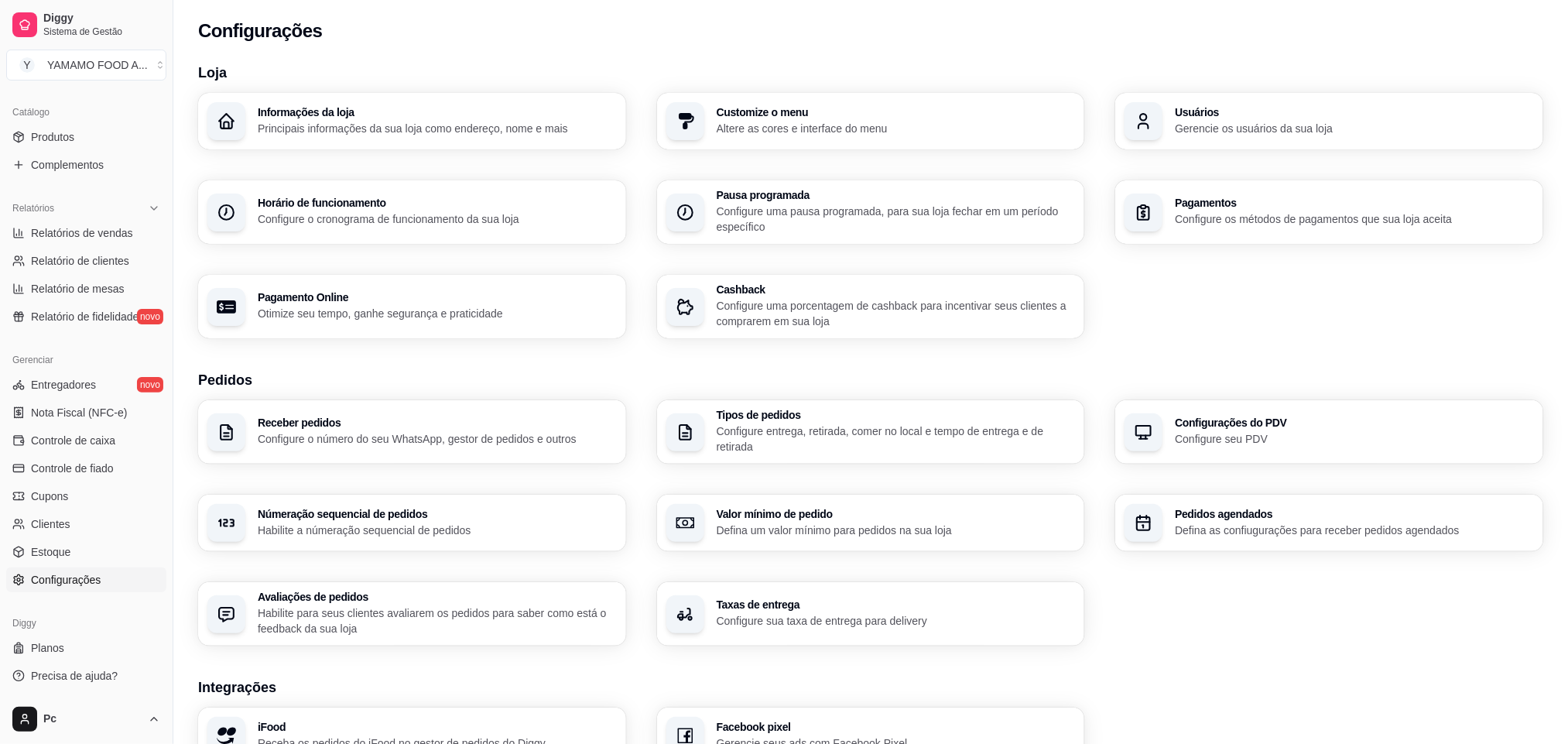
click at [722, 422] on div "Tipos de pedidos Configure entrega, retirada, comer no local e tempo de entrega…" at bounding box center [897, 431] width 360 height 45
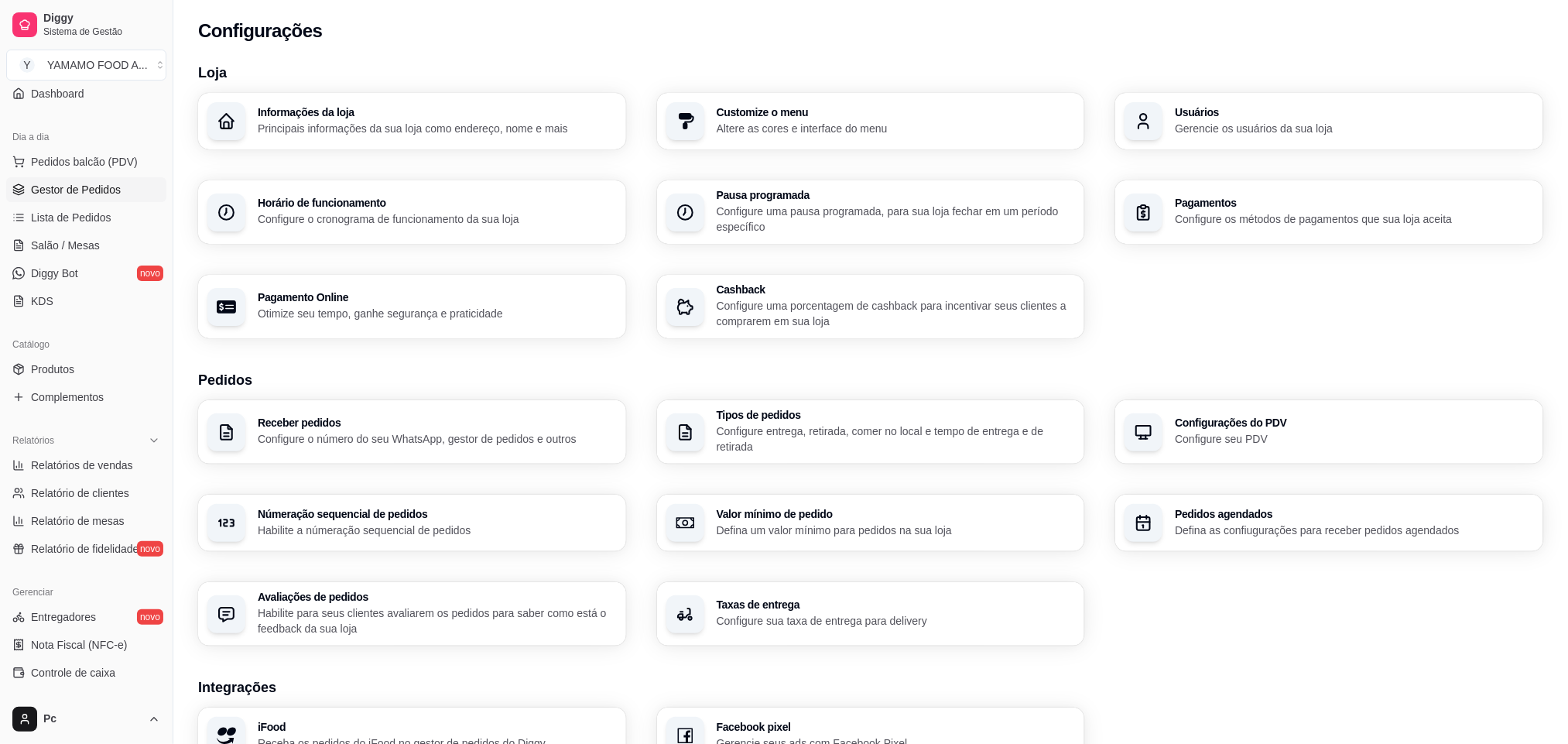
click at [87, 193] on span "Gestor de Pedidos" at bounding box center [76, 190] width 90 height 16
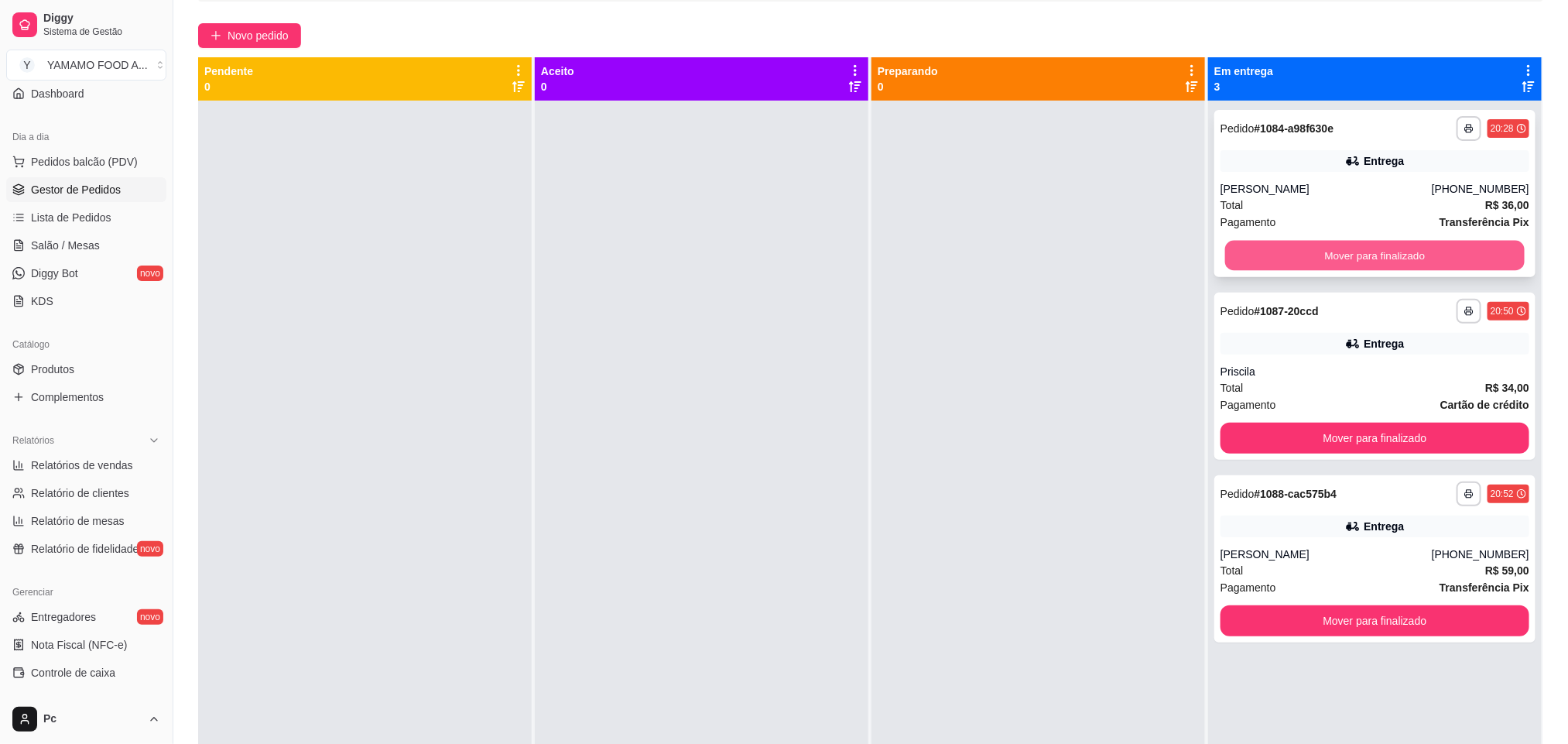
click at [1465, 256] on button "Mover para finalizado" at bounding box center [1375, 256] width 300 height 30
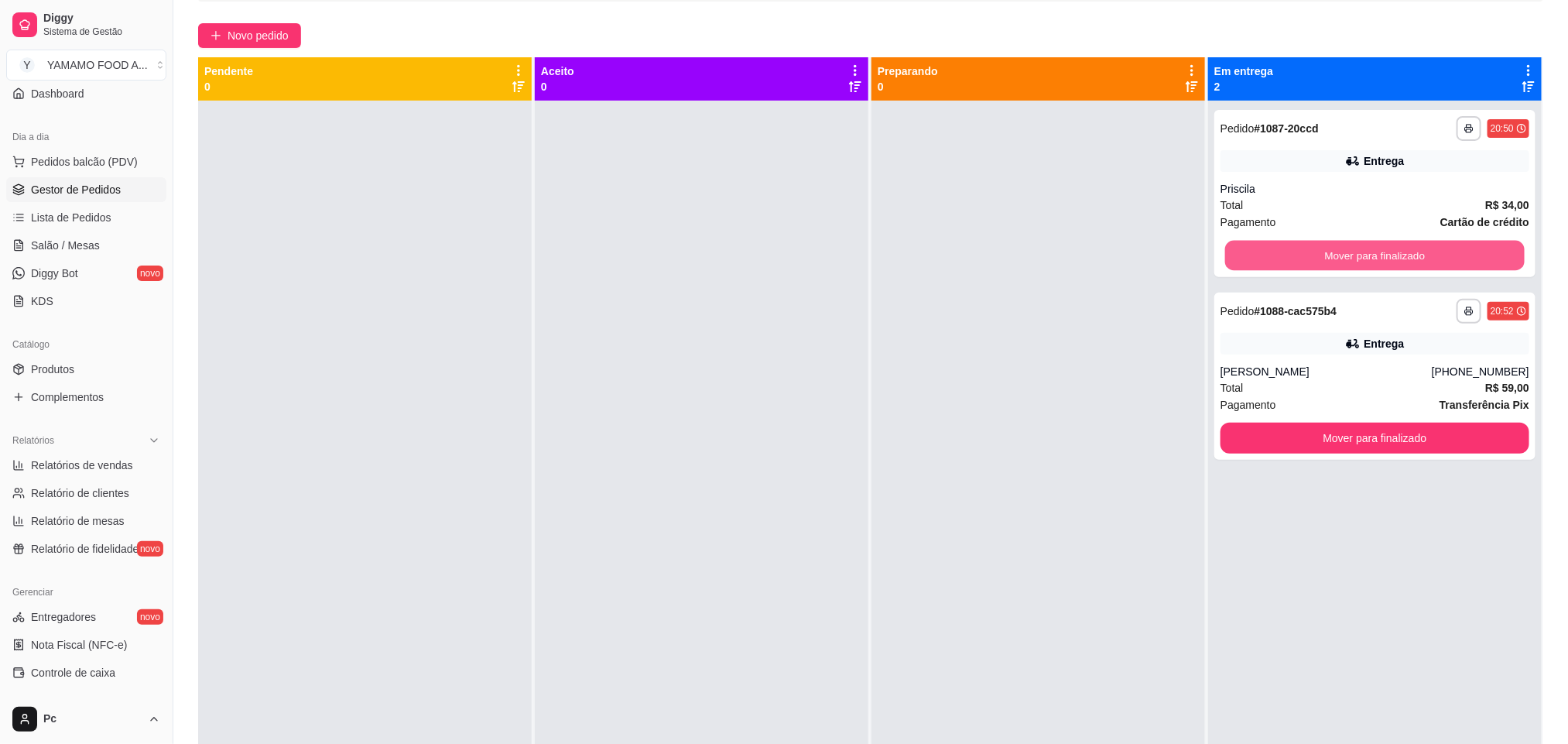
click at [1465, 256] on button "Mover para finalizado" at bounding box center [1375, 256] width 300 height 30
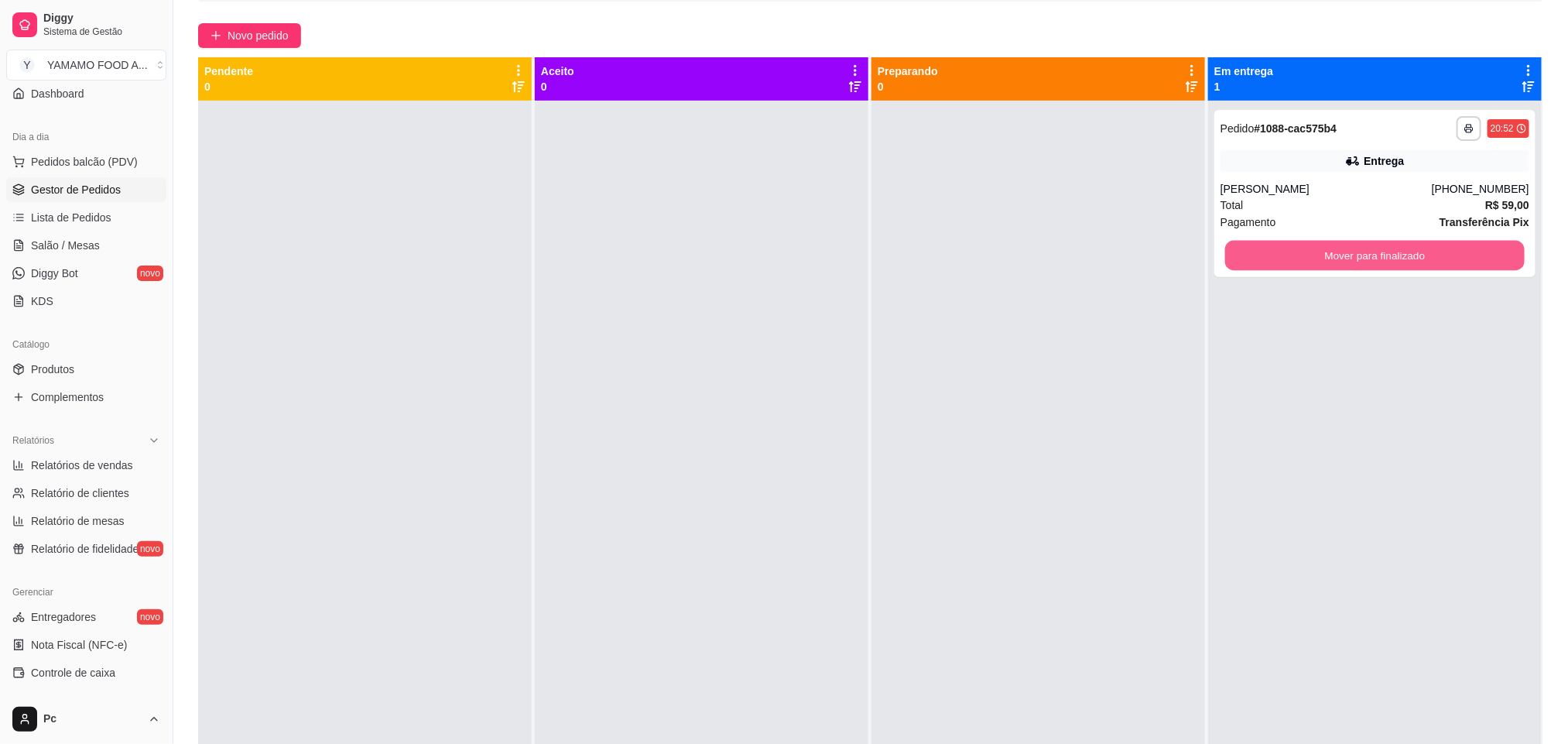
click at [1465, 256] on button "Mover para finalizado" at bounding box center [1375, 256] width 300 height 30
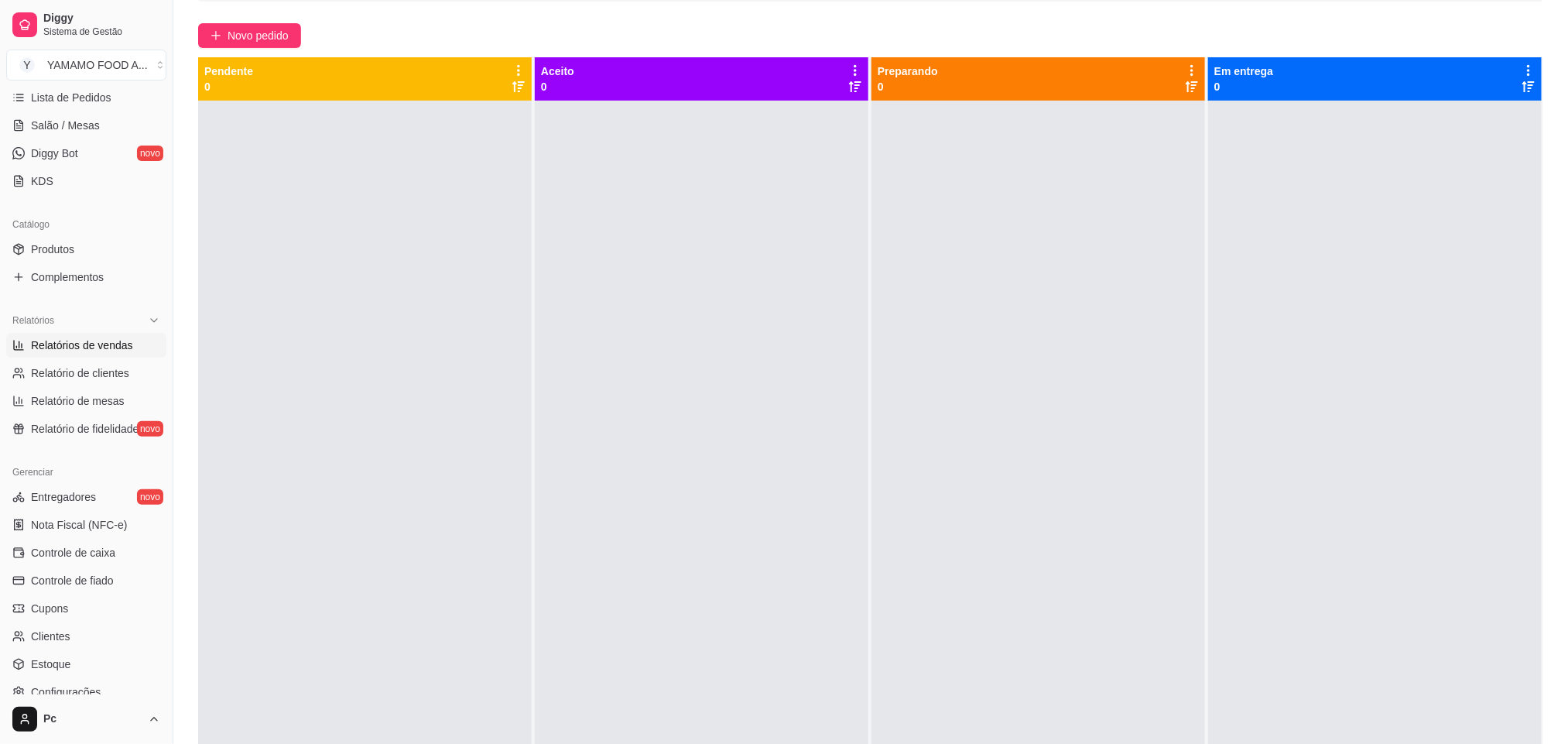
scroll to position [370, 0]
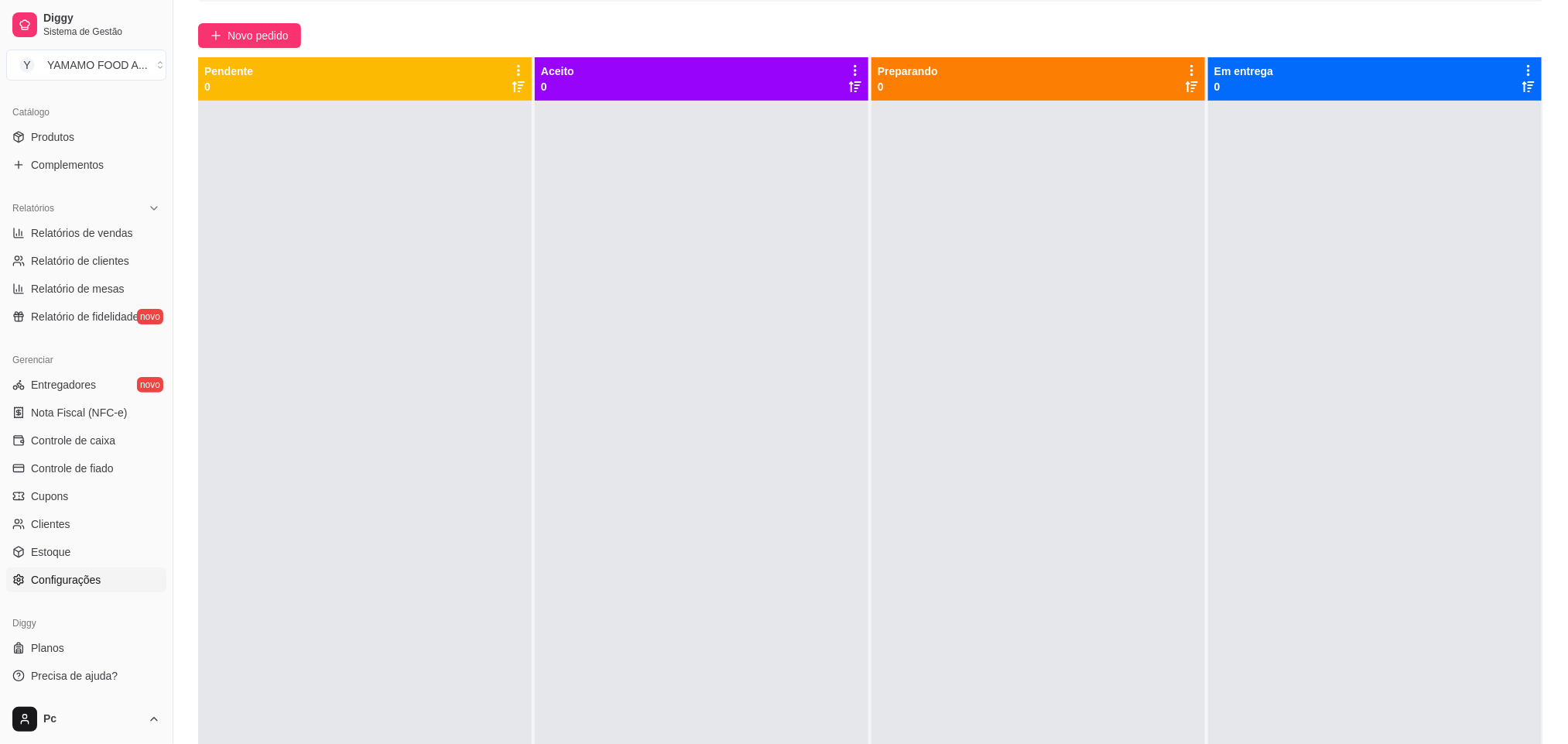
drag, startPoint x: 86, startPoint y: 582, endPoint x: 63, endPoint y: 588, distance: 23.8
click at [86, 581] on span "Configurações" at bounding box center [66, 580] width 70 height 16
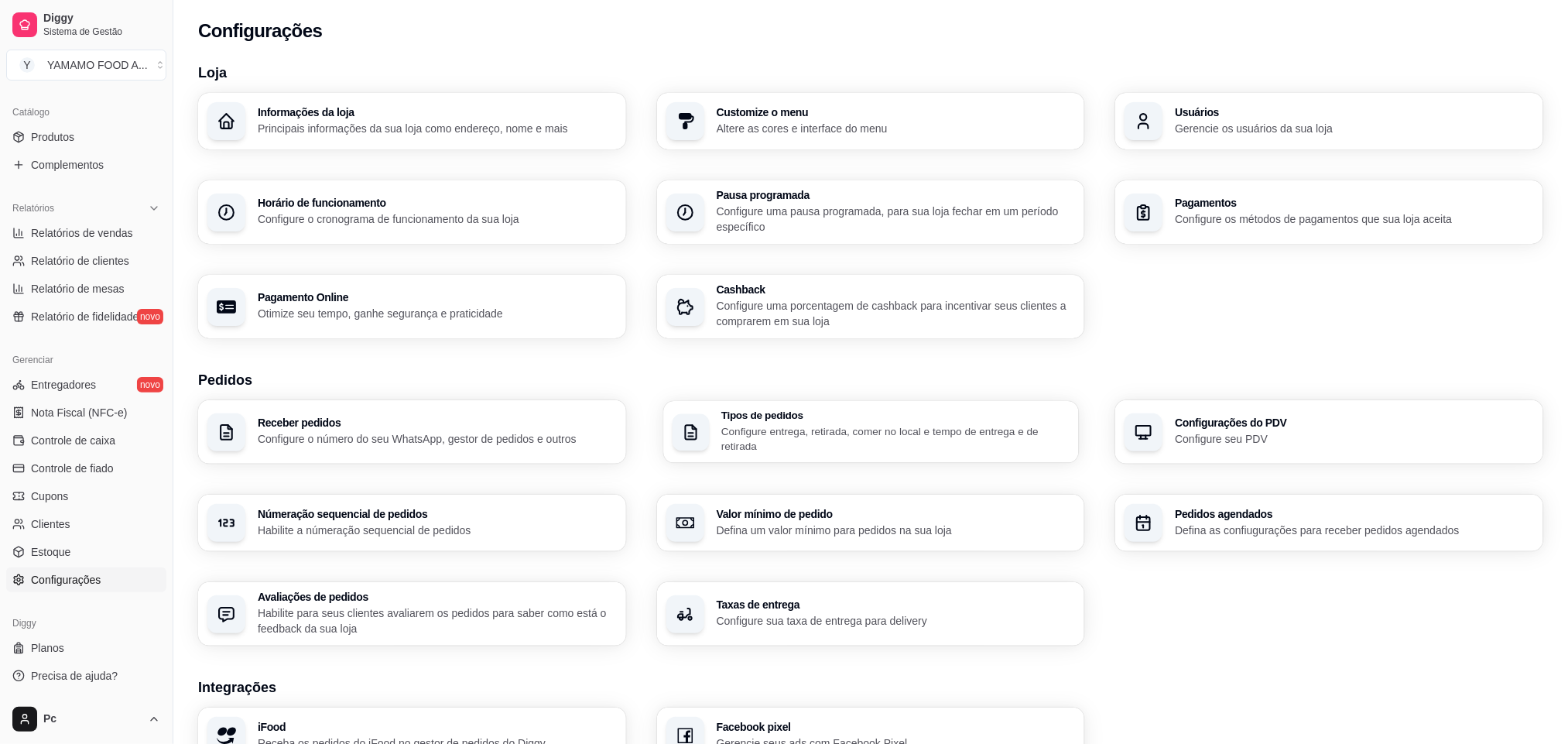
click at [795, 422] on div "Tipos de pedidos Configure entrega, retirada, comer no local e tempo de entrega…" at bounding box center [896, 432] width 349 height 44
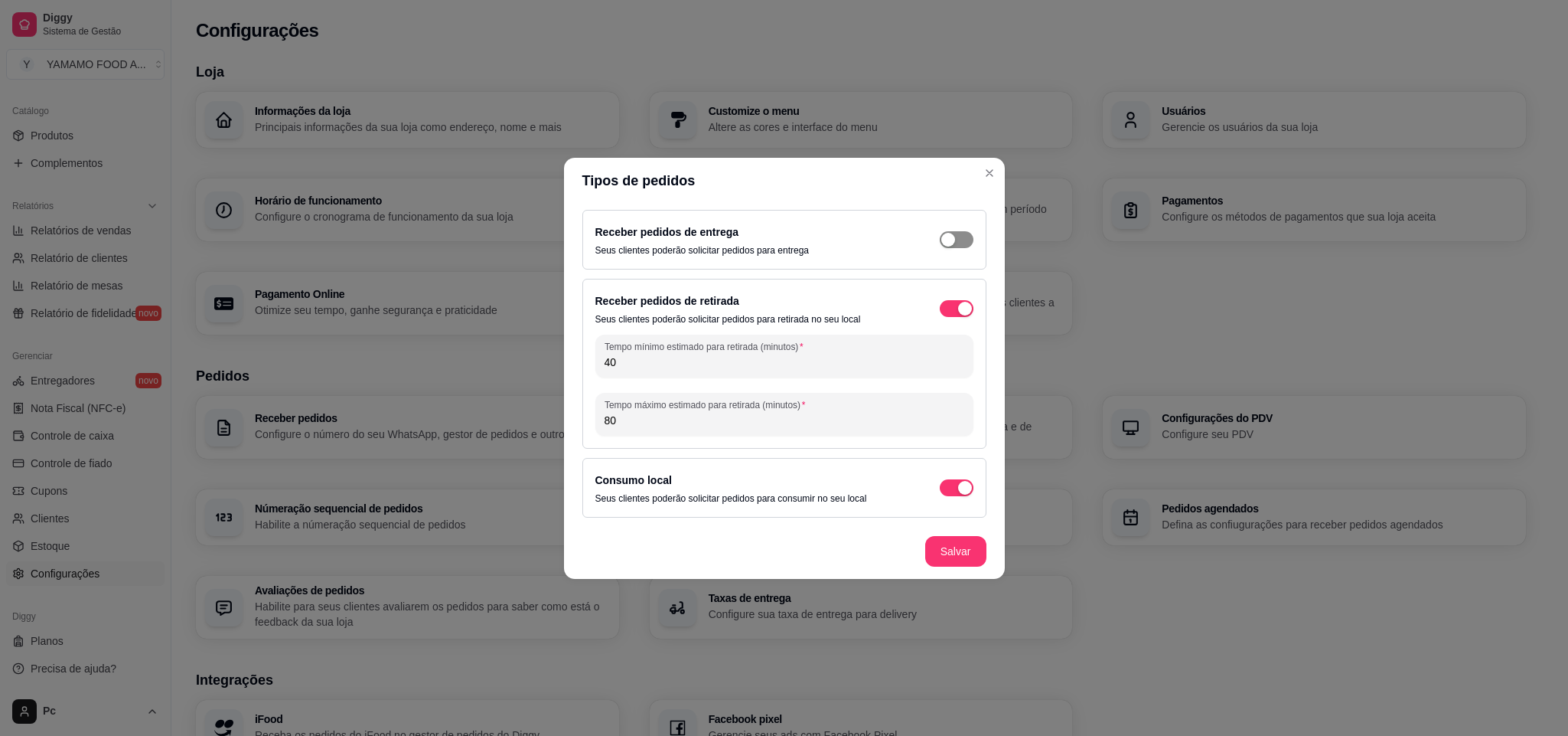
click at [960, 243] on span "button" at bounding box center [956, 239] width 33 height 17
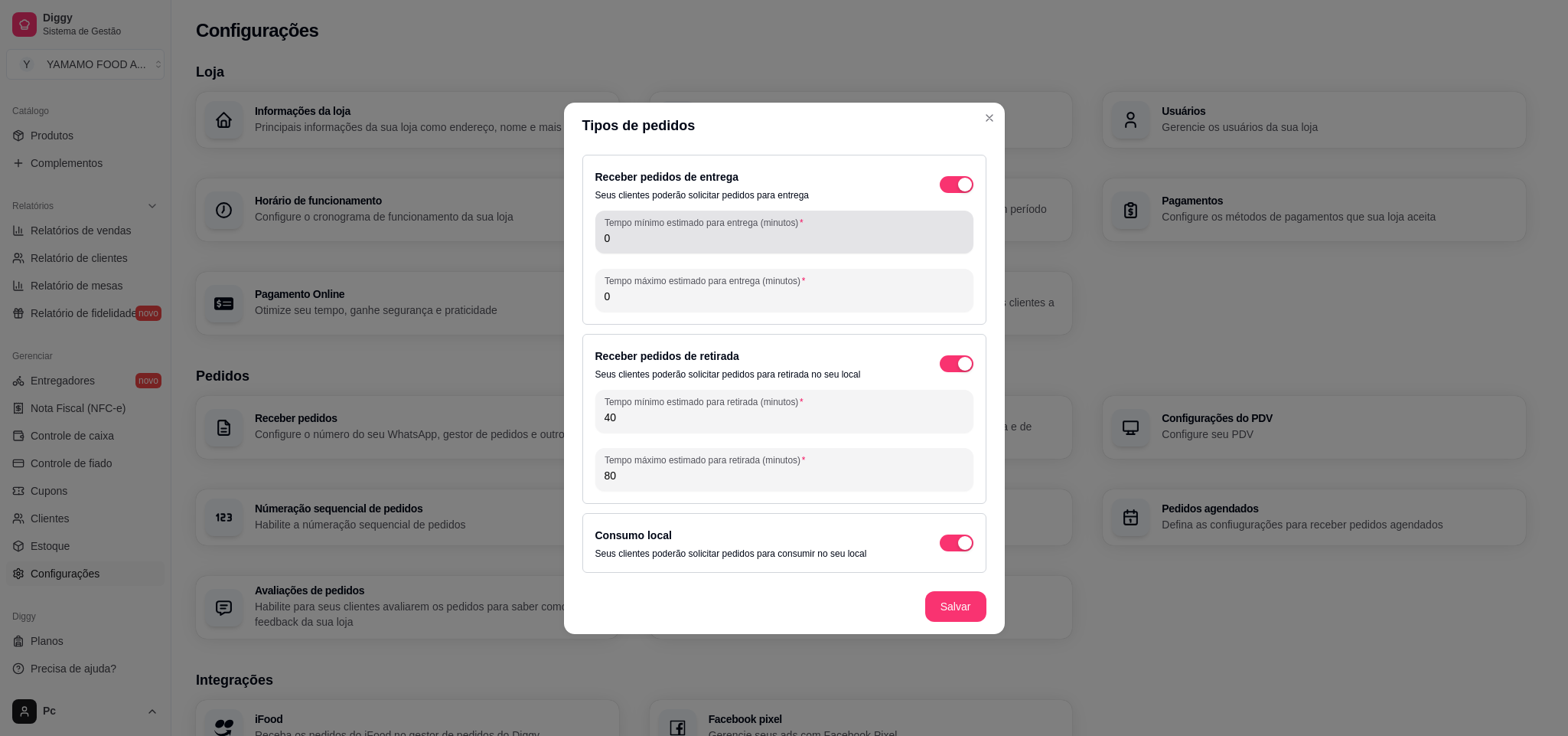
click at [717, 236] on input "0" at bounding box center [784, 238] width 359 height 16
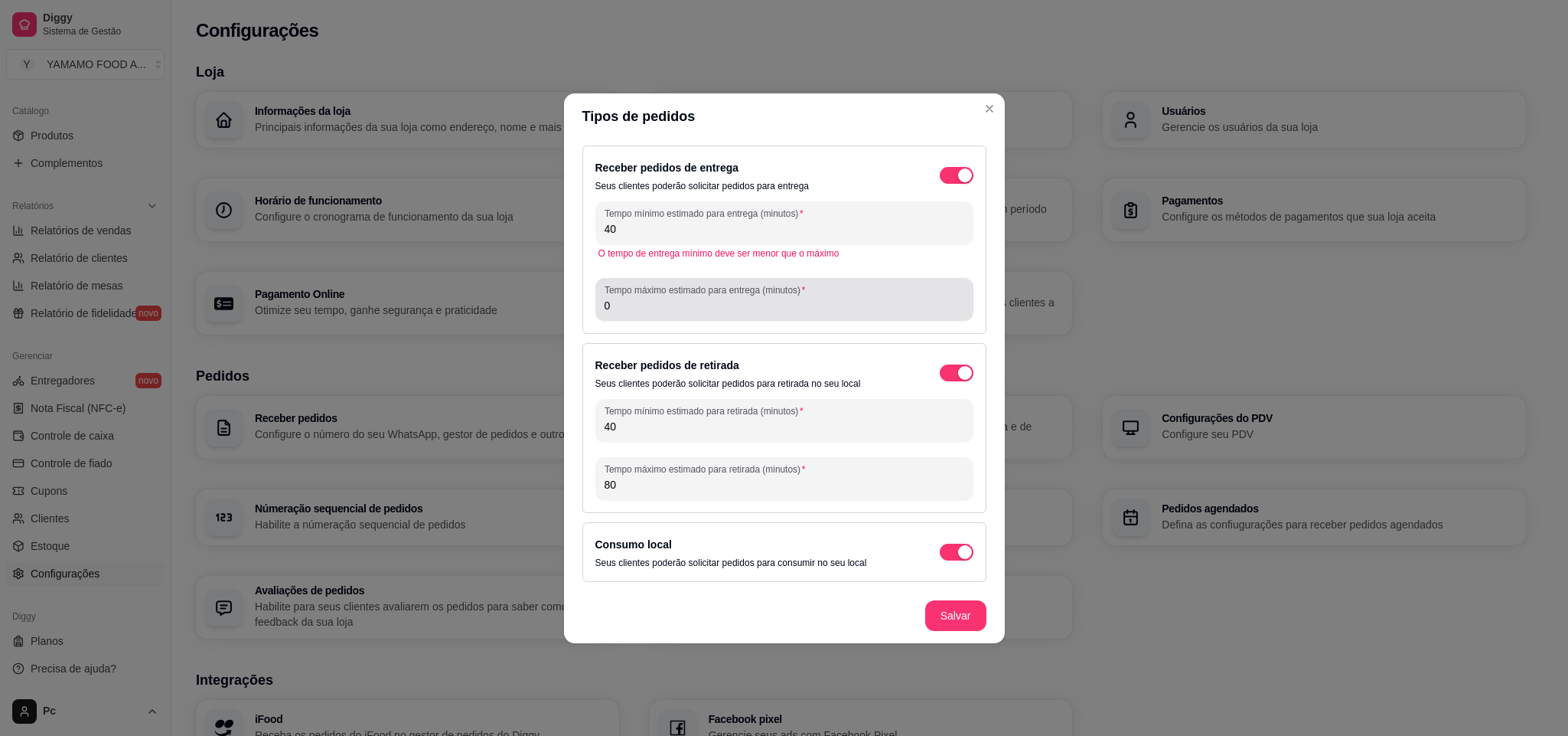
type input "40"
click at [736, 301] on input "0" at bounding box center [784, 305] width 359 height 16
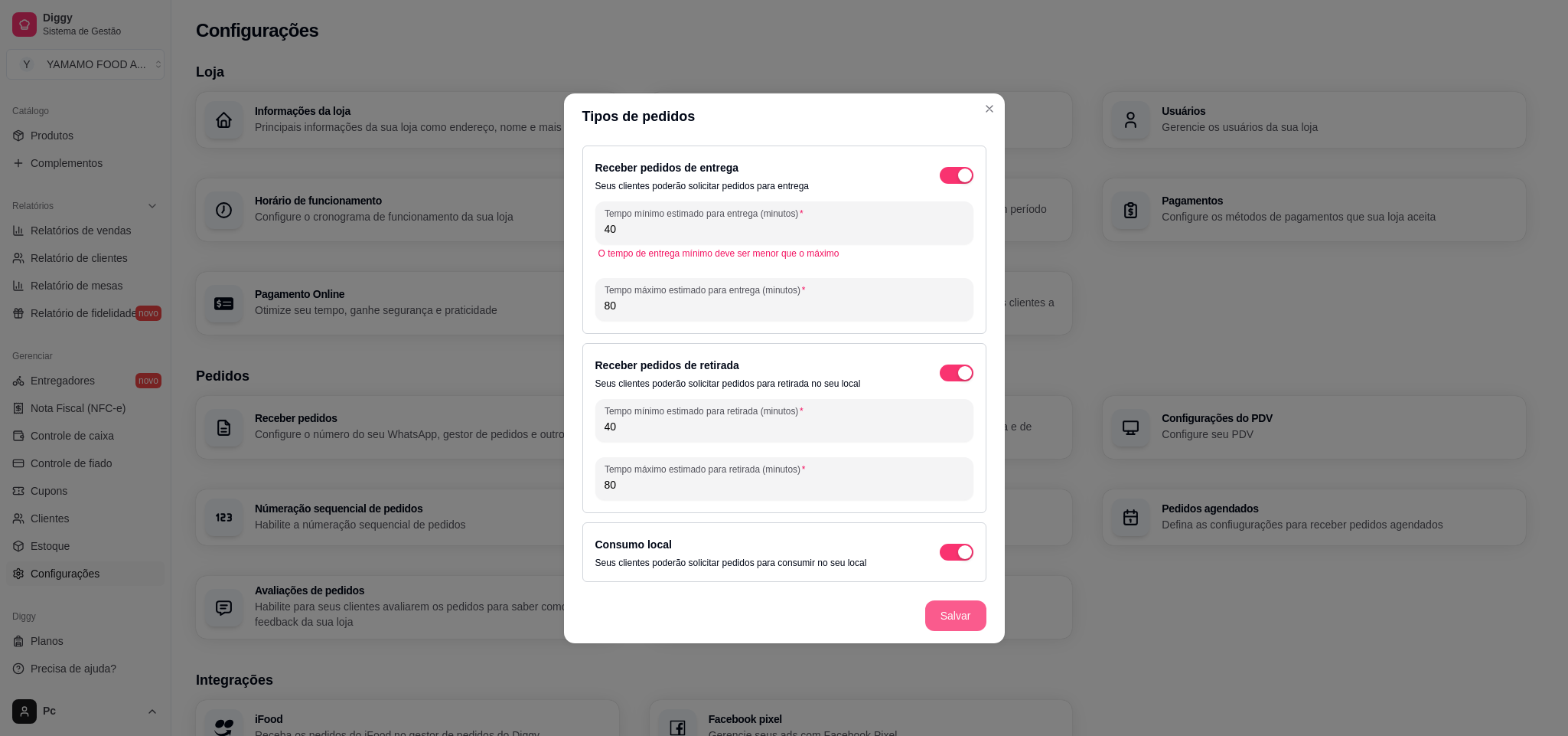
type input "80"
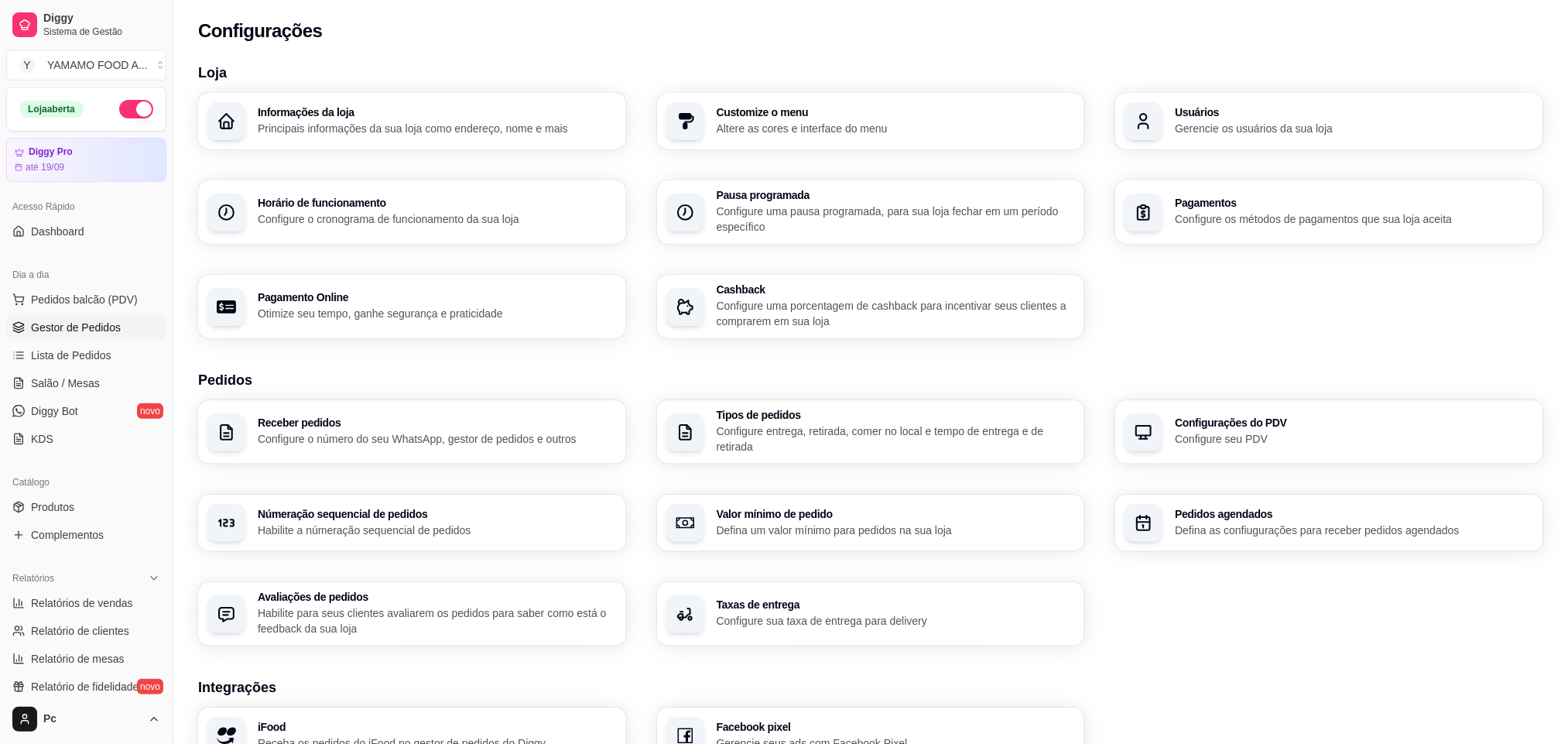
click at [52, 337] on link "Gestor de Pedidos" at bounding box center [86, 327] width 160 height 25
